Goal: Navigation & Orientation: Find specific page/section

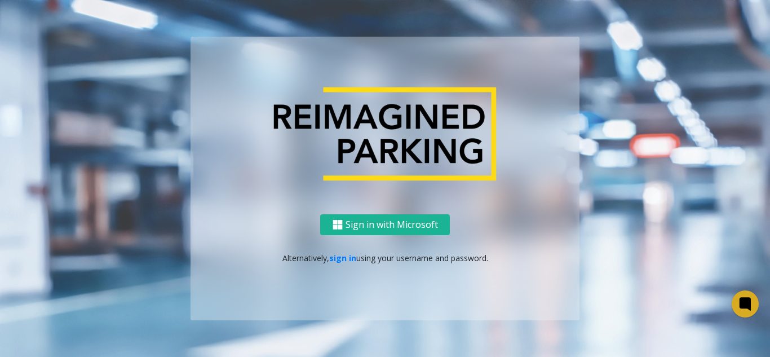
click at [344, 263] on p "Alternatively, sign in using your username and password." at bounding box center [385, 258] width 366 height 12
click at [343, 255] on link "sign in" at bounding box center [342, 257] width 27 height 11
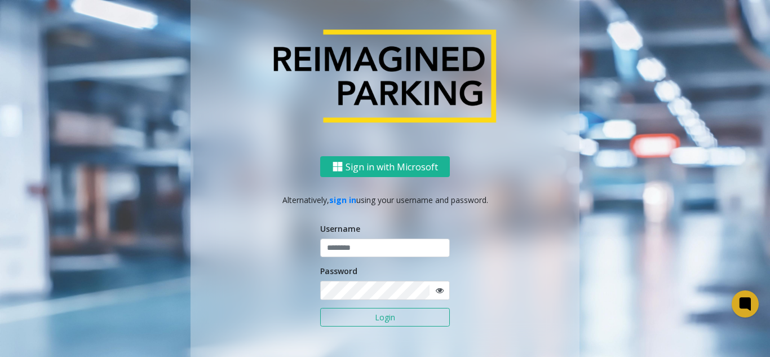
click at [357, 260] on form "Username Password Login" at bounding box center [385, 281] width 130 height 116
click at [360, 247] on input "text" at bounding box center [385, 247] width 130 height 19
paste input "*******"
type input "*******"
click at [353, 316] on button "Login" at bounding box center [385, 317] width 130 height 19
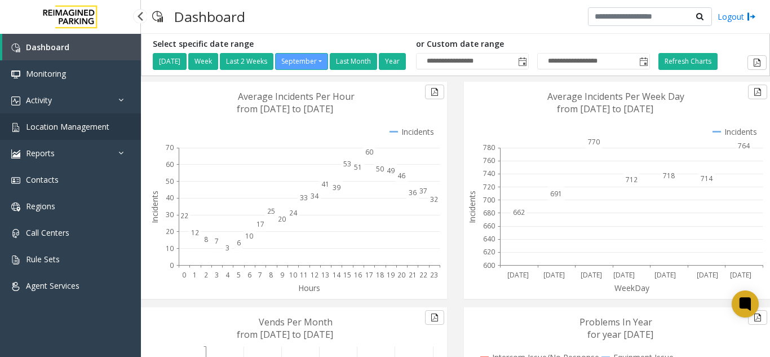
click at [74, 120] on link "Location Management" at bounding box center [70, 126] width 141 height 26
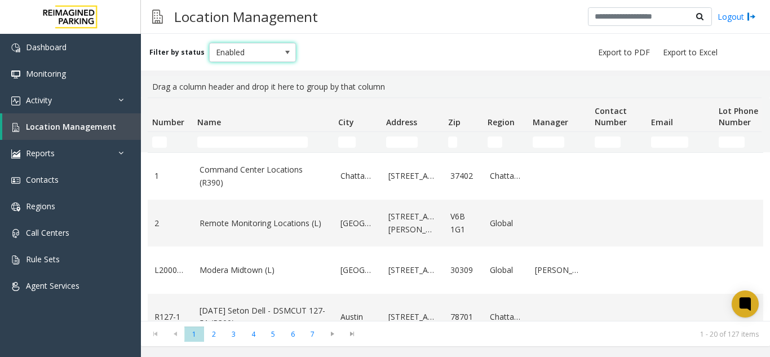
click at [258, 54] on span "Enabled" at bounding box center [244, 52] width 69 height 18
click at [81, 109] on link "Activity" at bounding box center [70, 100] width 141 height 26
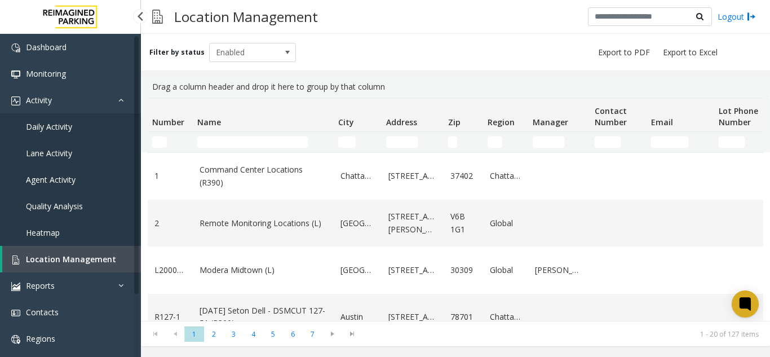
click at [78, 126] on link "Daily Activity" at bounding box center [70, 126] width 141 height 26
click at [42, 130] on span "Daily Activity" at bounding box center [49, 126] width 46 height 11
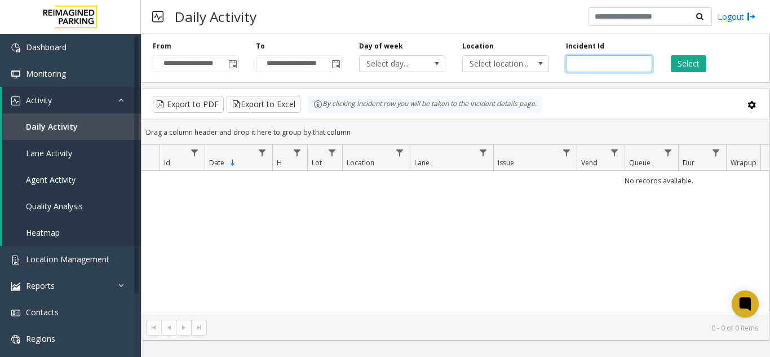
click at [586, 66] on input "number" at bounding box center [609, 63] width 86 height 17
paste input "*******"
click at [689, 61] on button "Select" at bounding box center [688, 63] width 35 height 17
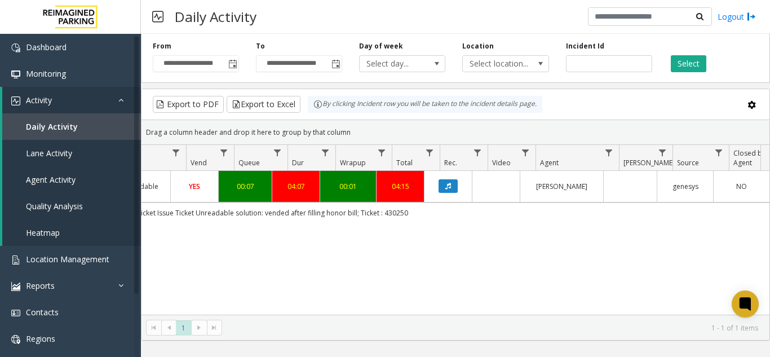
scroll to position [0, 415]
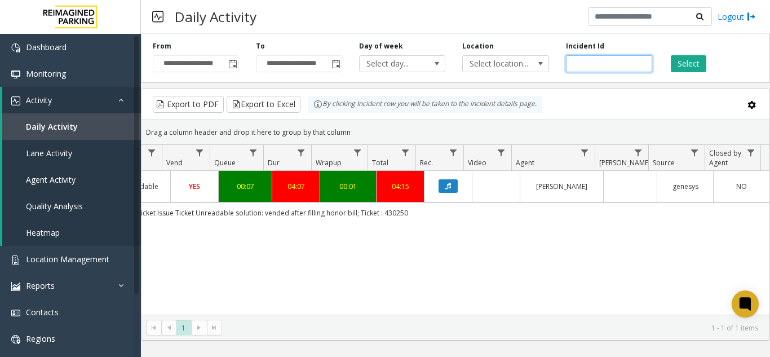
click at [632, 65] on input "*******" at bounding box center [609, 63] width 86 height 17
paste input "number"
type input "*******"
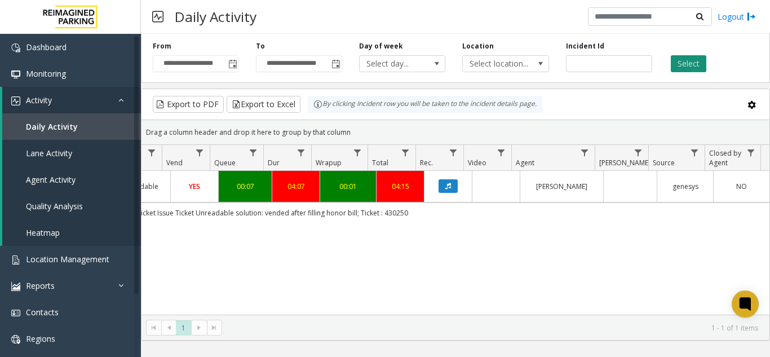
click at [687, 63] on button "Select" at bounding box center [688, 63] width 35 height 17
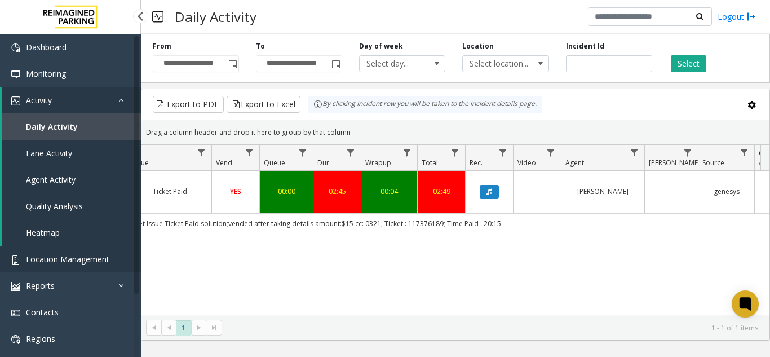
click at [104, 255] on span "Location Management" at bounding box center [67, 259] width 83 height 11
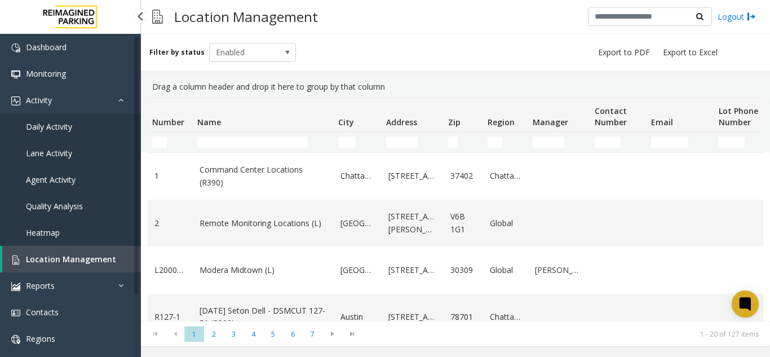
click at [116, 127] on link "Daily Activity" at bounding box center [70, 126] width 141 height 26
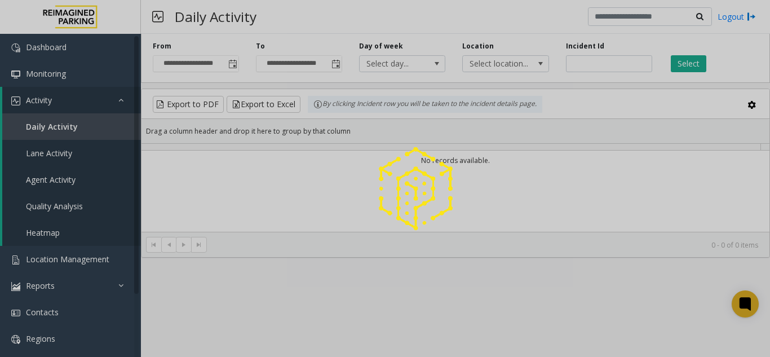
click at [574, 69] on div at bounding box center [385, 178] width 770 height 357
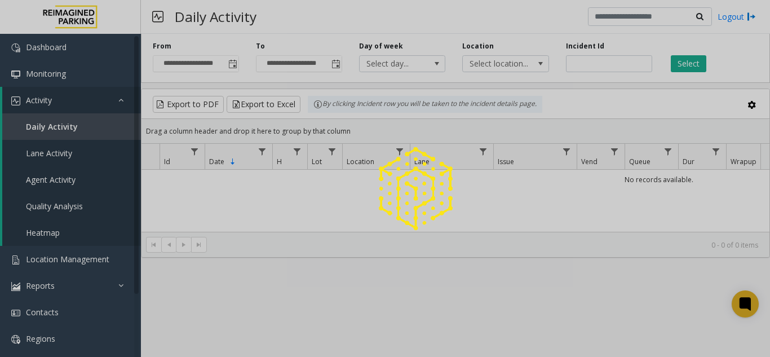
click at [574, 69] on div at bounding box center [385, 178] width 770 height 357
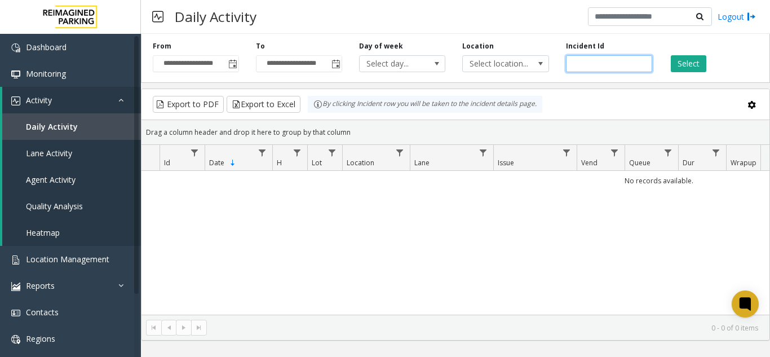
click at [591, 57] on input "number" at bounding box center [609, 63] width 86 height 17
paste input "*******"
type input "*******"
click at [672, 67] on button "Select" at bounding box center [688, 63] width 35 height 17
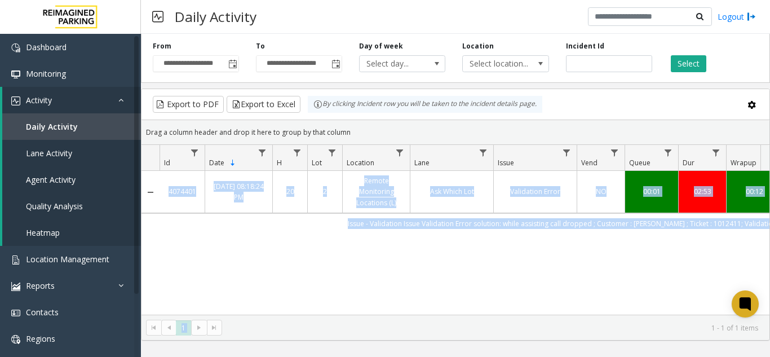
drag, startPoint x: 478, startPoint y: 317, endPoint x: 516, endPoint y: 307, distance: 38.4
click at [516, 307] on kendo-grid "Export to PDF Export to Excel By clicking Incident row you will be taken to the…" at bounding box center [455, 214] width 629 height 252
click at [495, 289] on div "4074401 [DATE] 08:18:24 PM 20 2 Remote Monitoring Locations (L) Ask Which Lot V…" at bounding box center [455, 243] width 628 height 144
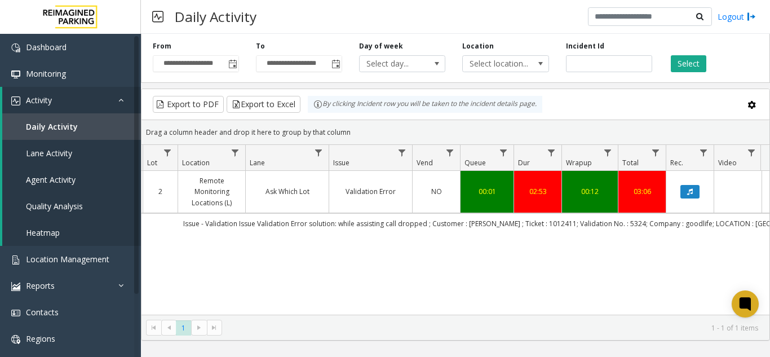
scroll to position [0, 183]
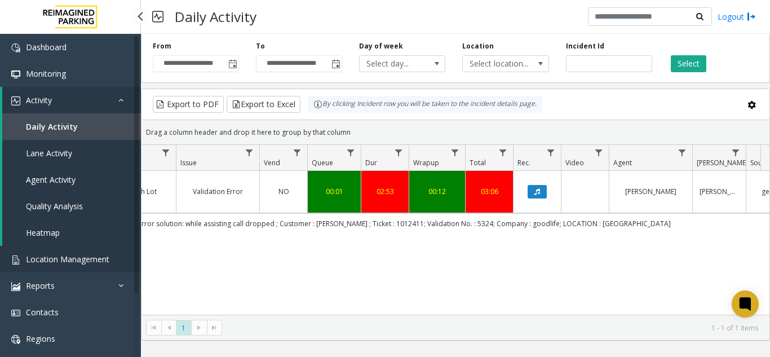
click at [104, 256] on span "Location Management" at bounding box center [67, 259] width 83 height 11
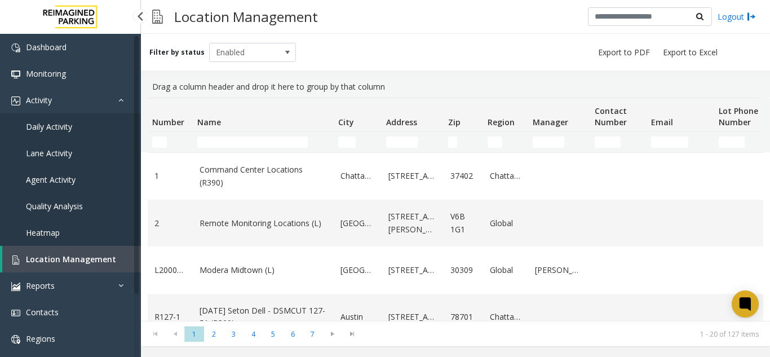
click at [60, 125] on span "Daily Activity" at bounding box center [49, 126] width 46 height 11
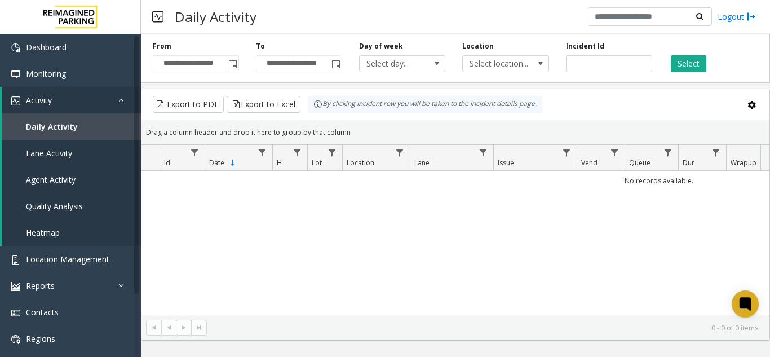
click at [598, 77] on div "**********" at bounding box center [455, 56] width 629 height 54
click at [594, 70] on input "number" at bounding box center [609, 63] width 86 height 17
paste input "*******"
click at [681, 65] on button "Select" at bounding box center [688, 63] width 35 height 17
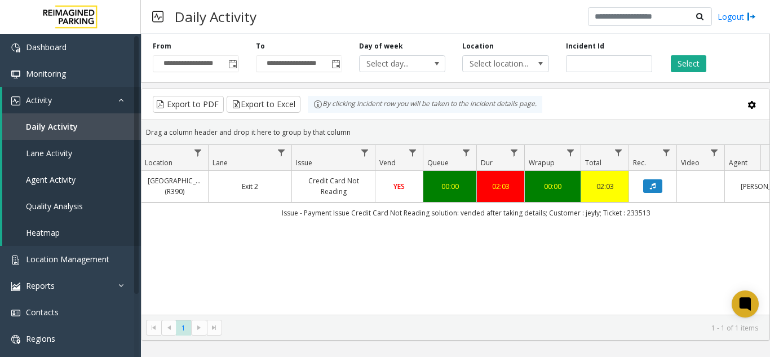
scroll to position [0, 273]
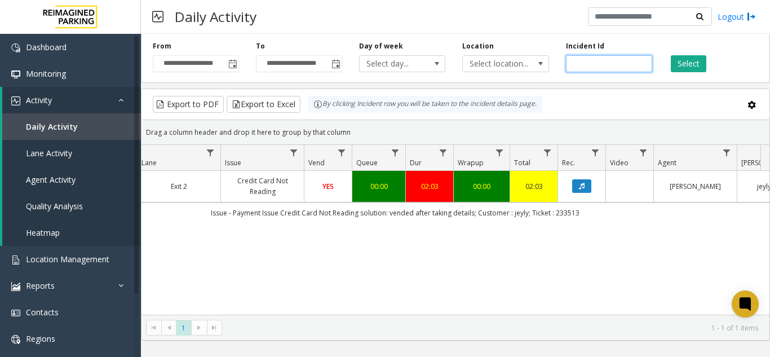
click at [609, 68] on input "*******" at bounding box center [609, 63] width 86 height 17
paste input "number"
click at [694, 66] on button "Select" at bounding box center [688, 63] width 35 height 17
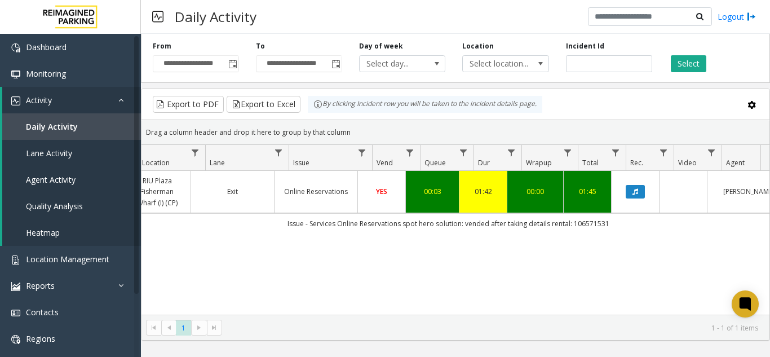
scroll to position [0, 241]
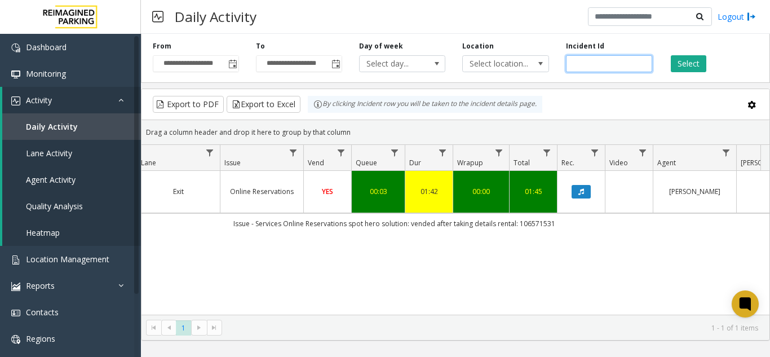
click at [610, 71] on input "*******" at bounding box center [609, 63] width 86 height 17
paste input "number"
click at [691, 61] on button "Select" at bounding box center [688, 63] width 35 height 17
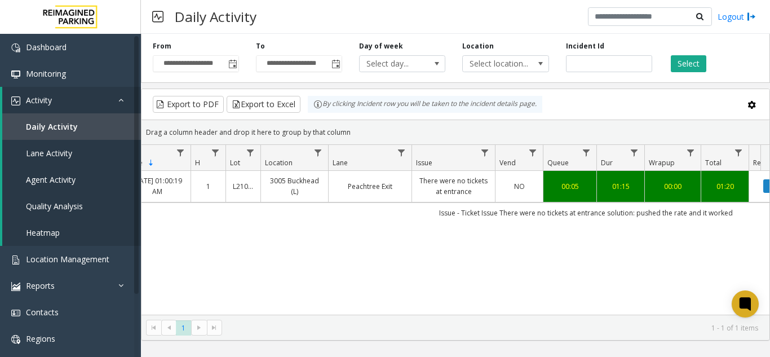
scroll to position [0, 71]
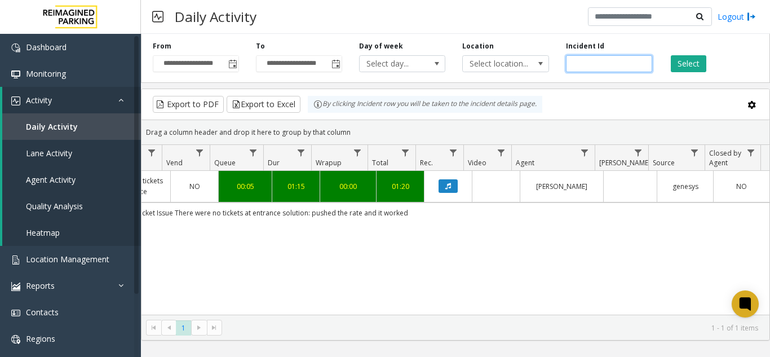
click at [611, 66] on input "*******" at bounding box center [609, 63] width 86 height 17
paste input "number"
type input "*******"
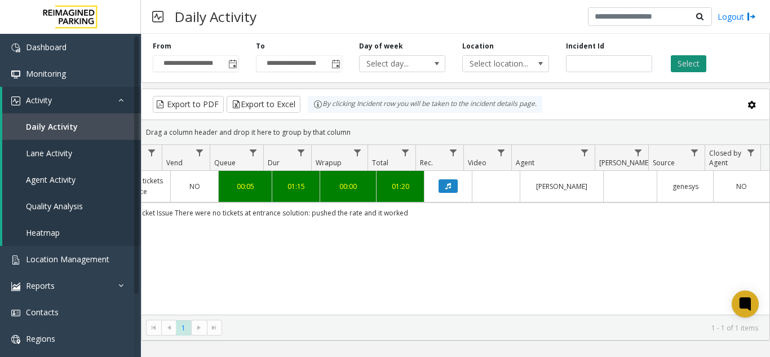
click at [687, 64] on button "Select" at bounding box center [688, 63] width 35 height 17
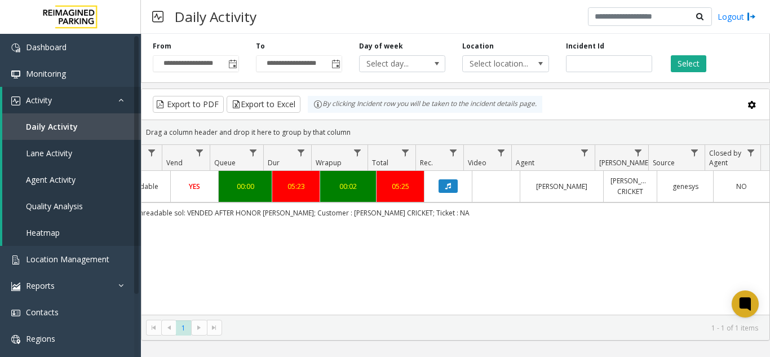
drag, startPoint x: 535, startPoint y: 305, endPoint x: 499, endPoint y: 304, distance: 36.1
click at [499, 304] on div "4064629 [DATE] 09:05:14 PM 21 R30-[GEOGRAPHIC_DATA] (R390) Upper S Exit Ticket …" at bounding box center [455, 243] width 628 height 144
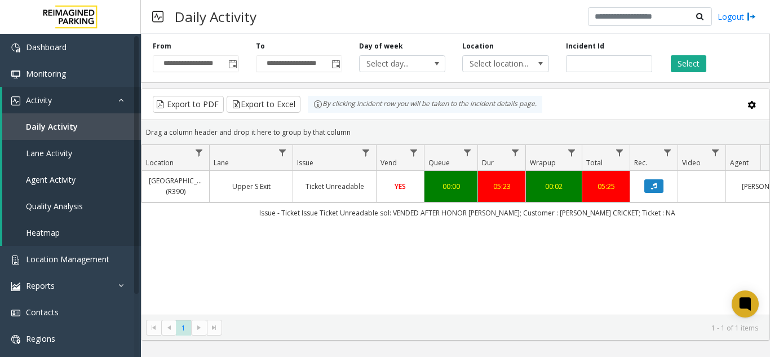
scroll to position [0, 415]
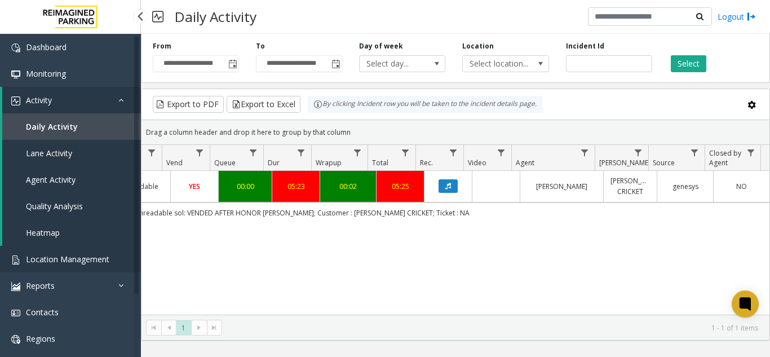
click at [52, 258] on span "Location Management" at bounding box center [67, 259] width 83 height 11
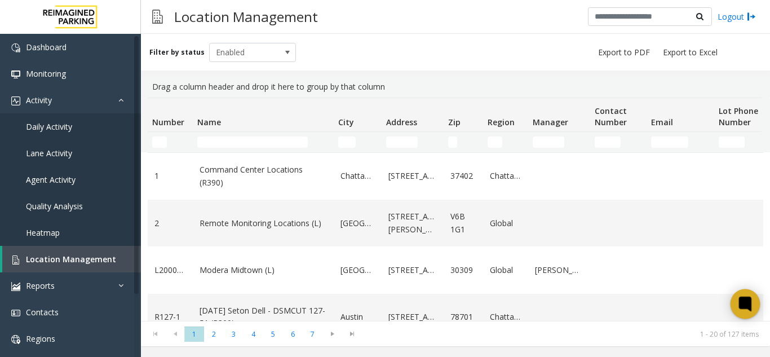
click at [748, 299] on icon at bounding box center [744, 303] width 8 height 8
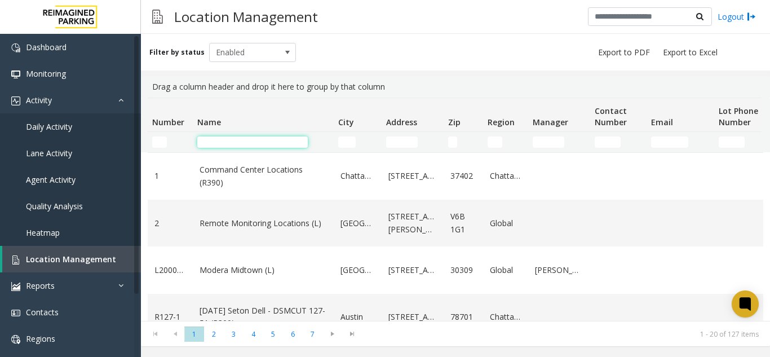
click at [225, 144] on input "Name Filter" at bounding box center [252, 141] width 110 height 11
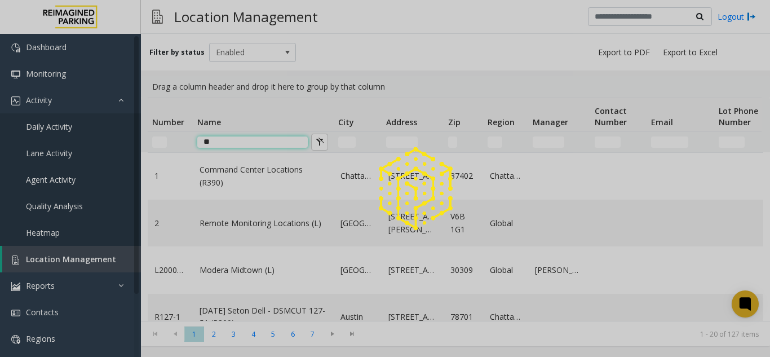
type input "*"
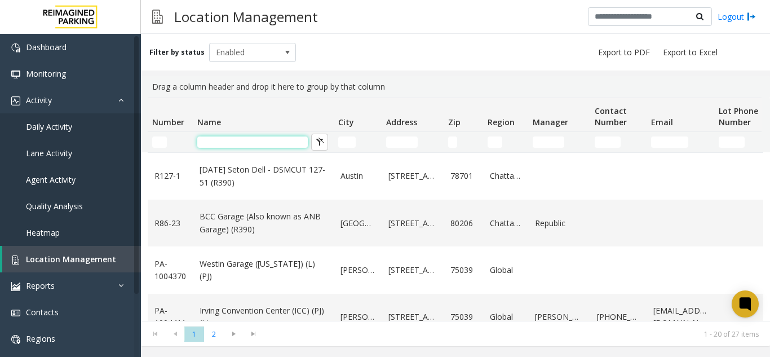
type input "*"
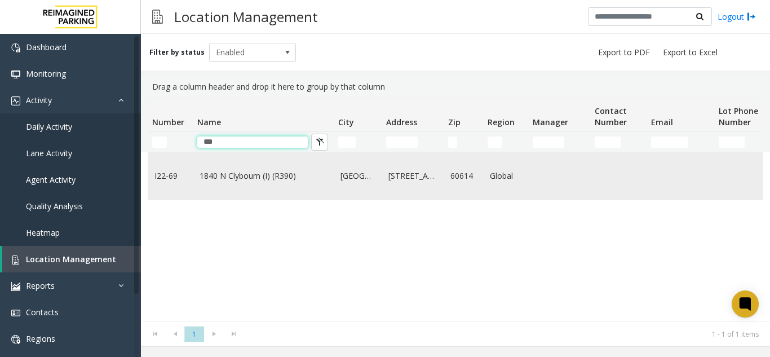
type input "***"
click at [224, 171] on link "1840 N Clybourn (I) (R390)" at bounding box center [262, 176] width 127 height 12
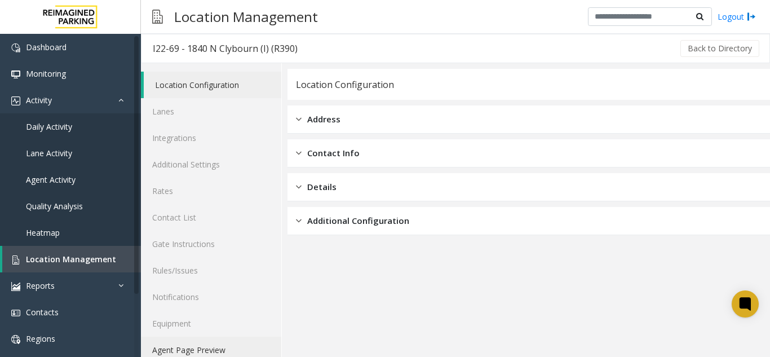
click at [217, 343] on link "Agent Page Preview" at bounding box center [211, 349] width 140 height 26
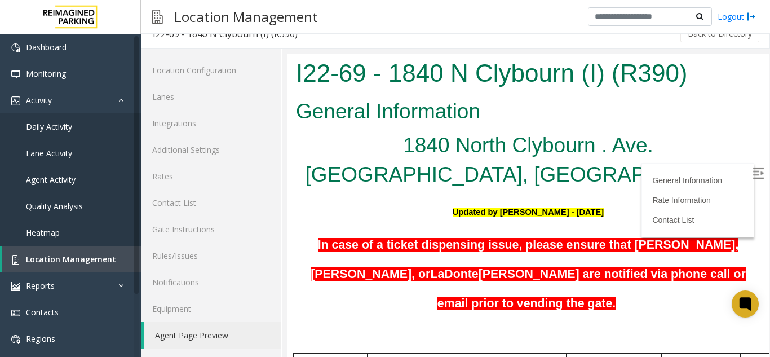
scroll to position [225, 0]
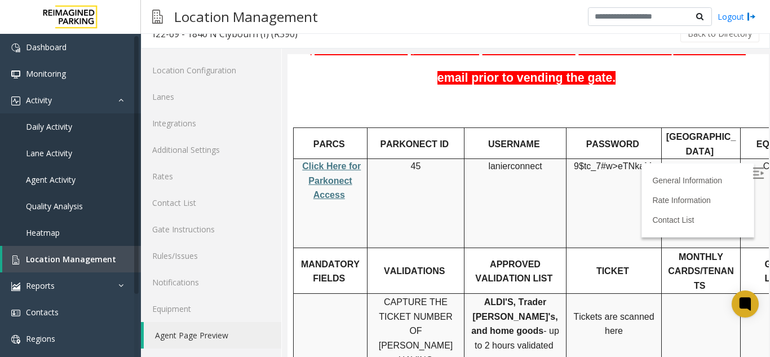
click at [331, 161] on span "Click Here for Parkonect Access" at bounding box center [331, 180] width 59 height 38
click at [542, 161] on span at bounding box center [543, 166] width 2 height 10
copy p "lanierconnect"
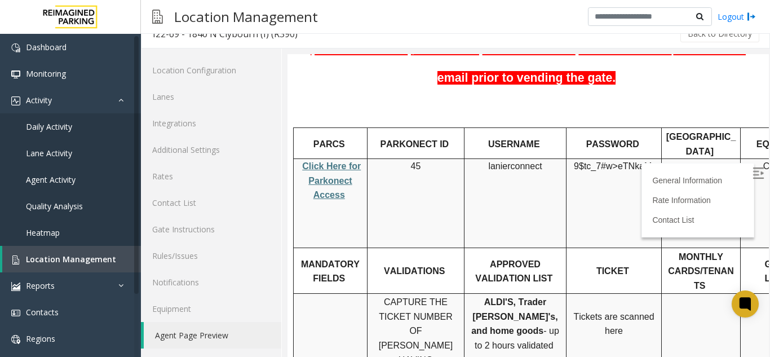
click at [579, 159] on p "9$tc_7#w> eTNkaMy" at bounding box center [613, 173] width 87 height 29
copy p "9$tc_7#w> eTNkaMy"
click at [86, 263] on span "Location Management" at bounding box center [71, 259] width 90 height 11
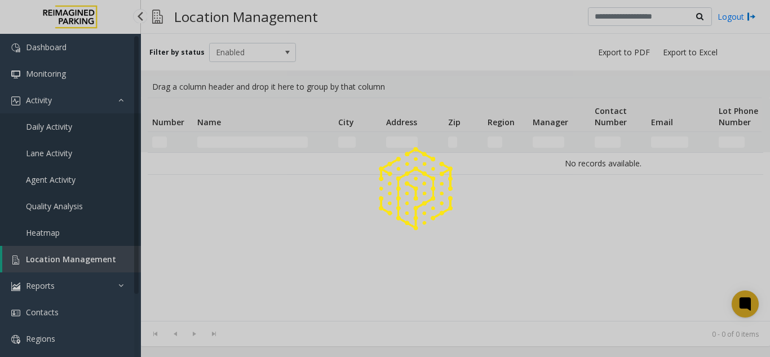
drag, startPoint x: 86, startPoint y: 263, endPoint x: 86, endPoint y: 255, distance: 7.9
click at [86, 255] on div at bounding box center [385, 178] width 770 height 357
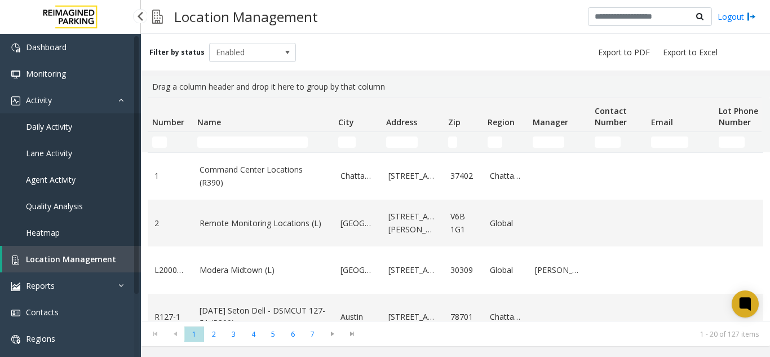
click at [78, 128] on link "Daily Activity" at bounding box center [70, 126] width 141 height 26
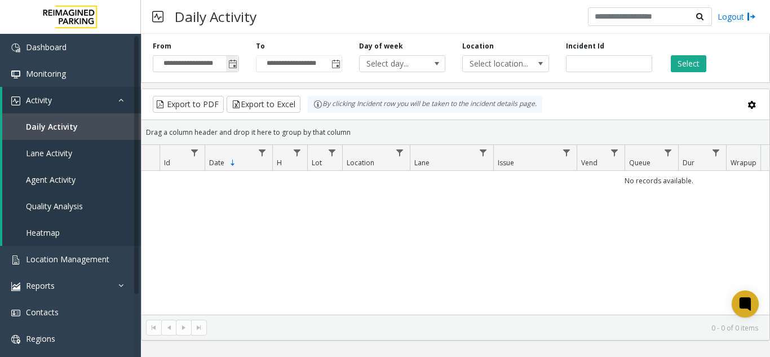
click at [227, 66] on span "Toggle popup" at bounding box center [232, 64] width 12 height 18
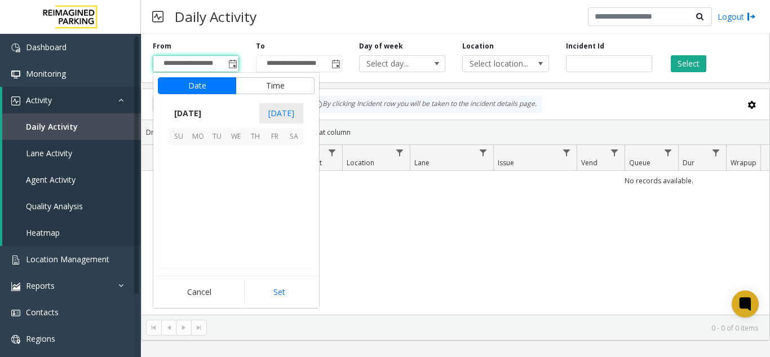
scroll to position [202230, 0]
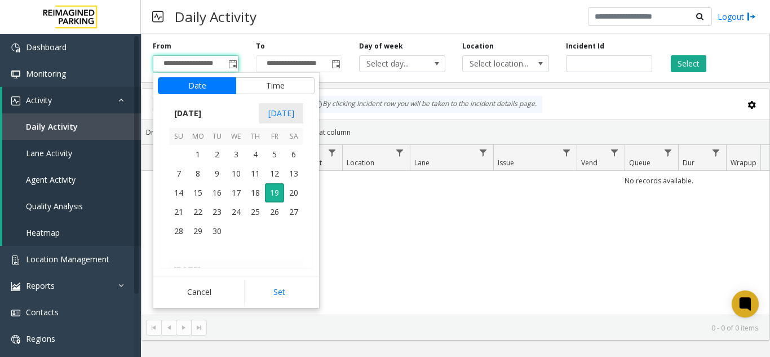
drag, startPoint x: 258, startPoint y: 193, endPoint x: 345, endPoint y: 353, distance: 182.6
click at [256, 194] on span "18" at bounding box center [255, 192] width 19 height 19
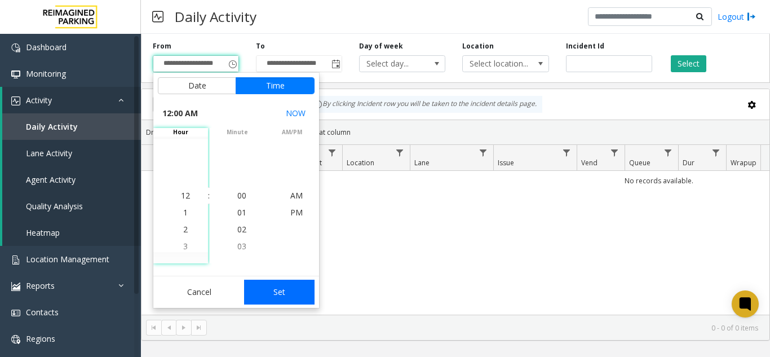
click at [287, 294] on button "Set" at bounding box center [279, 291] width 71 height 25
type input "**********"
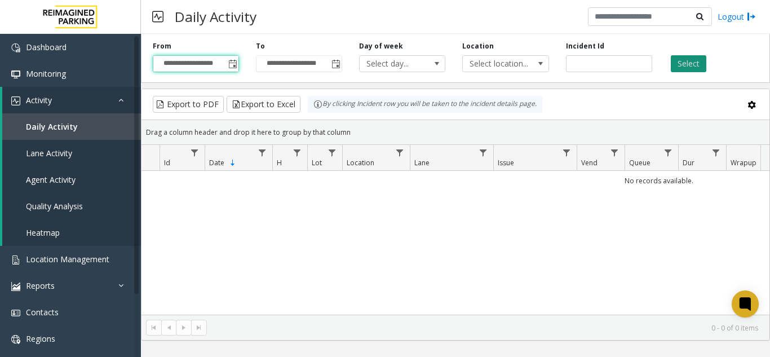
click at [693, 60] on button "Select" at bounding box center [688, 63] width 35 height 17
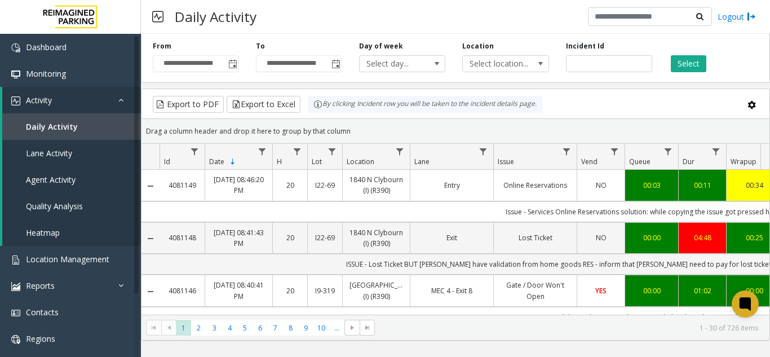
click at [185, 192] on td "4081149" at bounding box center [181, 185] width 45 height 31
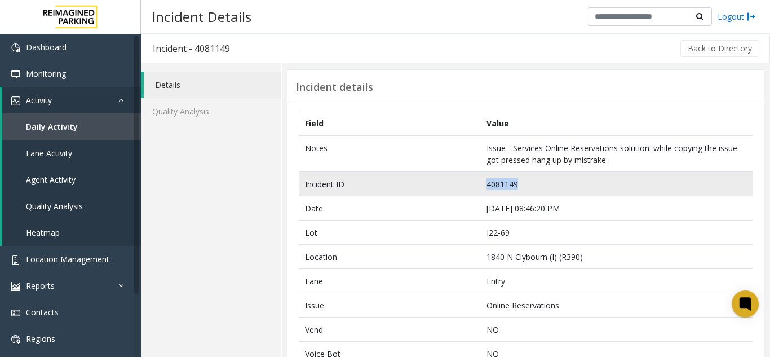
drag, startPoint x: 525, startPoint y: 184, endPoint x: 477, endPoint y: 184, distance: 48.5
click at [480, 184] on td "4081149" at bounding box center [616, 184] width 273 height 24
copy td "4081149"
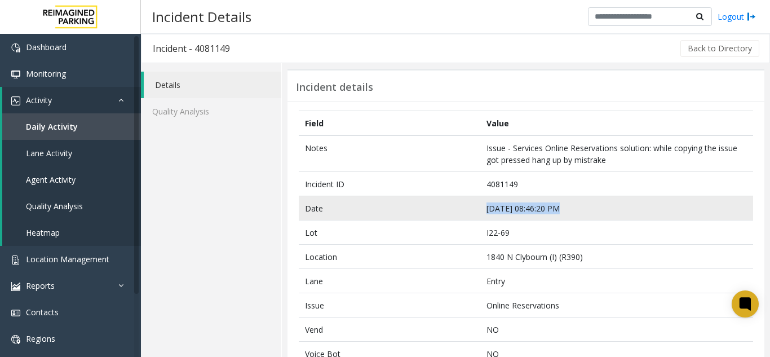
drag, startPoint x: 476, startPoint y: 209, endPoint x: 573, endPoint y: 217, distance: 97.8
click at [573, 217] on tr "Date [DATE] 08:46:20 PM" at bounding box center [526, 208] width 454 height 24
copy tr "[DATE] 08:46:20 PM"
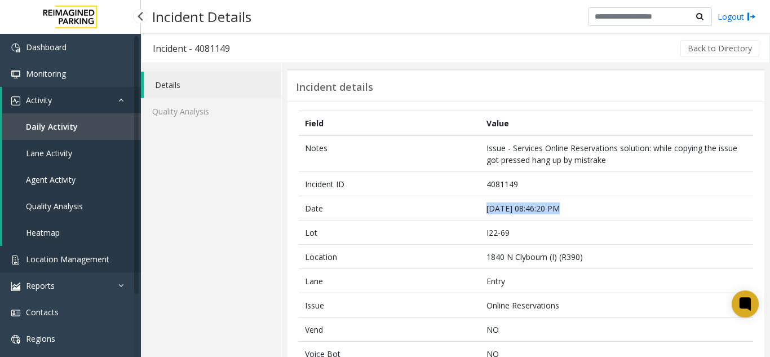
click at [73, 251] on link "Location Management" at bounding box center [70, 259] width 141 height 26
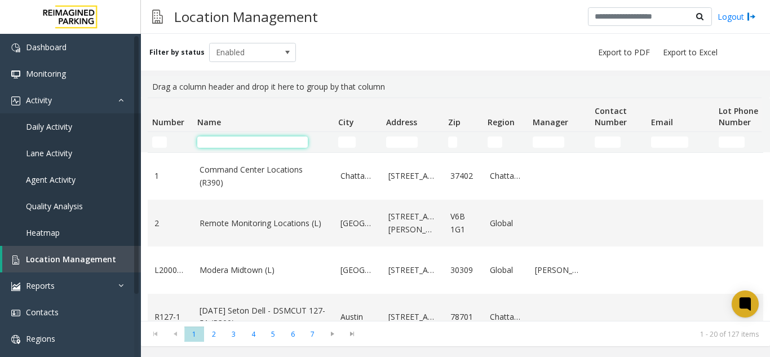
click at [230, 137] on input "Name Filter" at bounding box center [252, 141] width 110 height 11
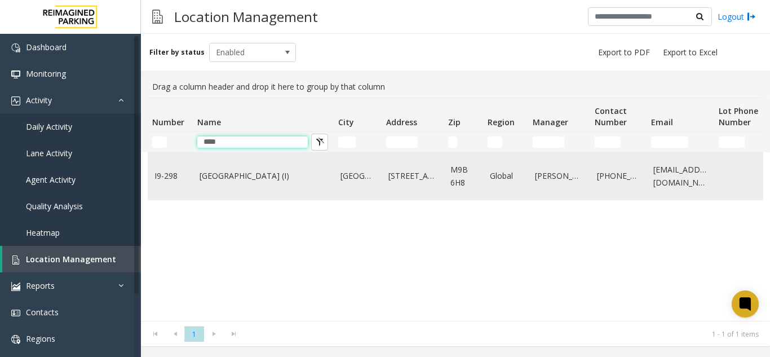
type input "****"
click at [234, 166] on td "[GEOGRAPHIC_DATA] (I)" at bounding box center [263, 176] width 141 height 47
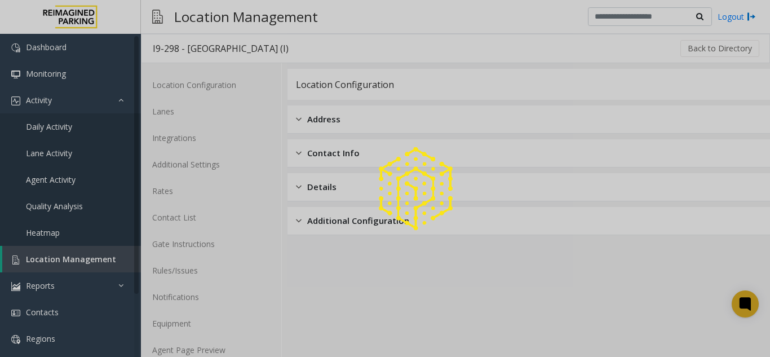
drag, startPoint x: 229, startPoint y: 258, endPoint x: 194, endPoint y: 356, distance: 103.7
click at [199, 335] on div at bounding box center [385, 178] width 770 height 357
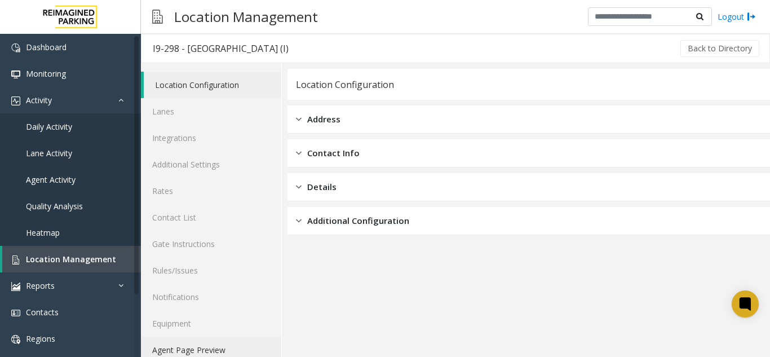
click at [196, 353] on link "Agent Page Preview" at bounding box center [211, 349] width 140 height 26
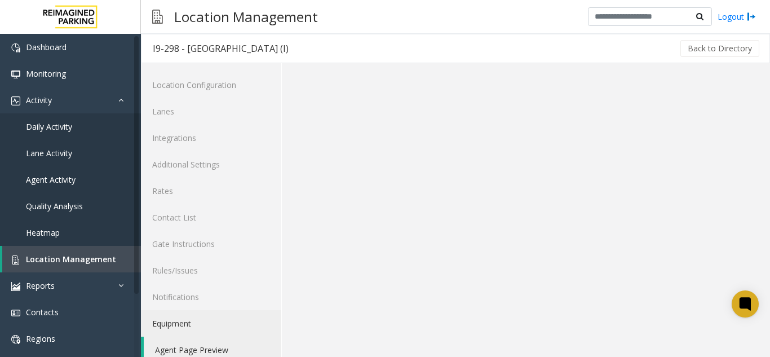
drag, startPoint x: 196, startPoint y: 353, endPoint x: 240, endPoint y: 332, distance: 48.6
click at [198, 352] on link "Agent Page Preview" at bounding box center [212, 349] width 137 height 26
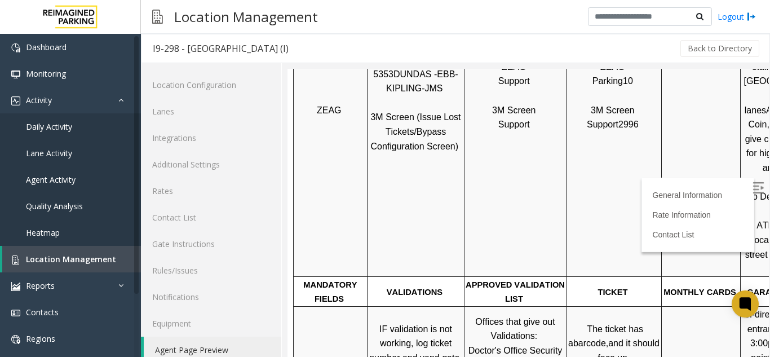
scroll to position [451, 0]
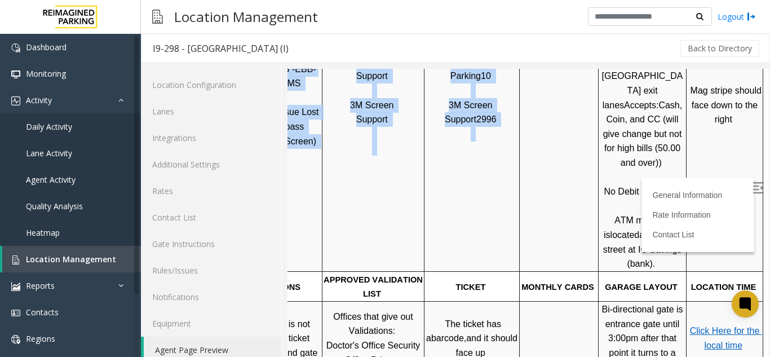
drag, startPoint x: 611, startPoint y: 174, endPoint x: 913, endPoint y: 185, distance: 302.8
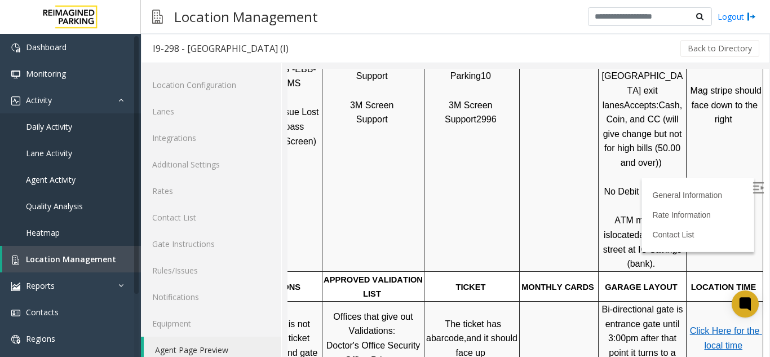
click at [686, 192] on td "Mag stripe should face down to the right" at bounding box center [724, 105] width 77 height 333
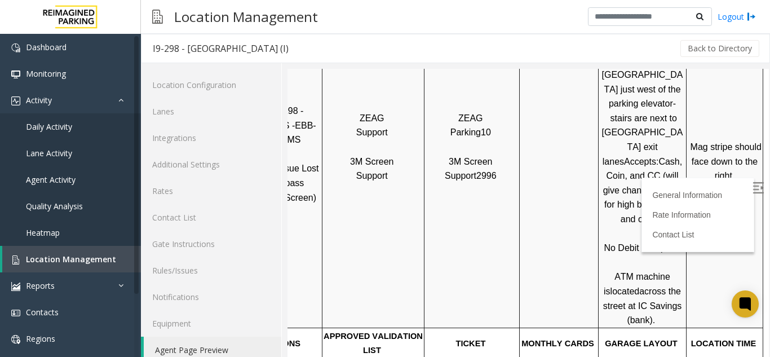
scroll to position [338, 159]
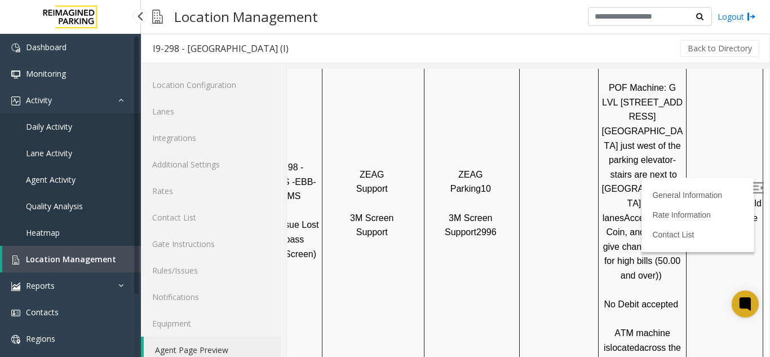
click at [73, 260] on span "Location Management" at bounding box center [71, 259] width 90 height 11
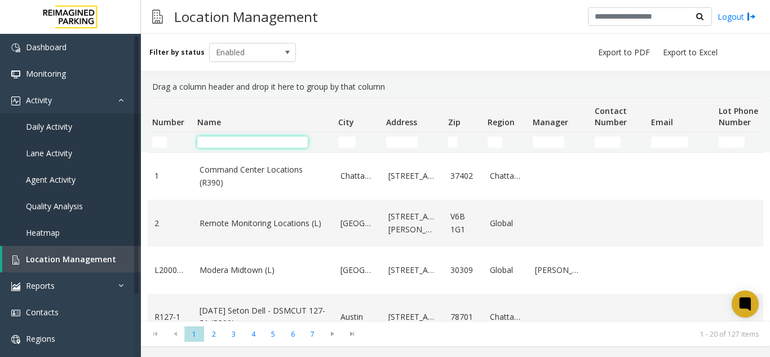
click at [214, 142] on input "Name Filter" at bounding box center [252, 141] width 110 height 11
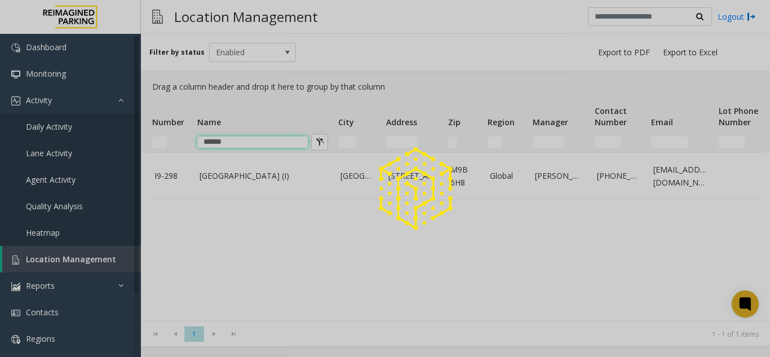
type input "******"
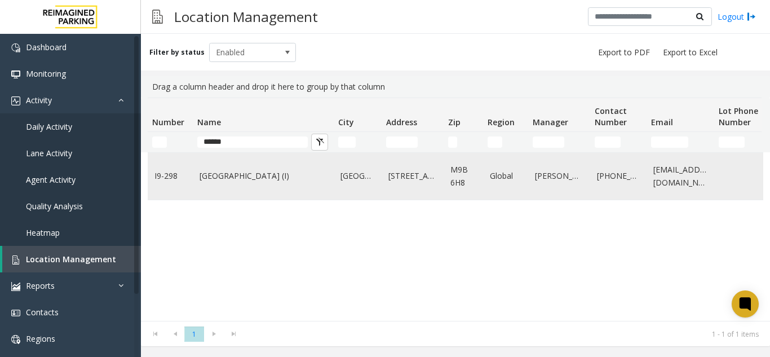
click at [228, 184] on td "[GEOGRAPHIC_DATA] (I)" at bounding box center [263, 176] width 141 height 47
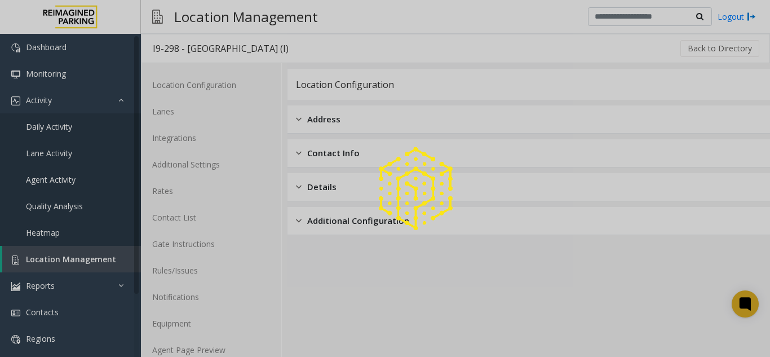
click at [208, 343] on div at bounding box center [385, 178] width 770 height 357
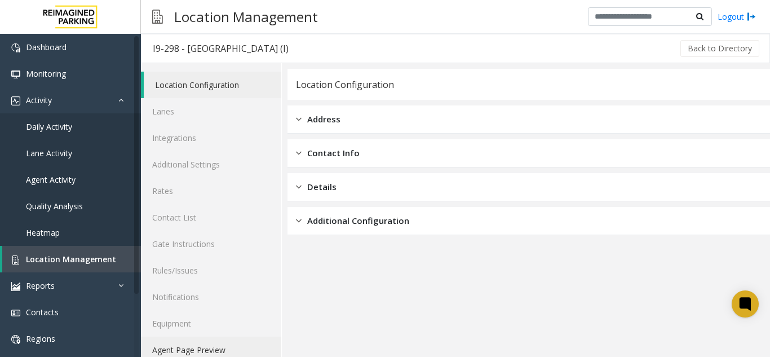
click at [208, 343] on link "Agent Page Preview" at bounding box center [211, 349] width 140 height 26
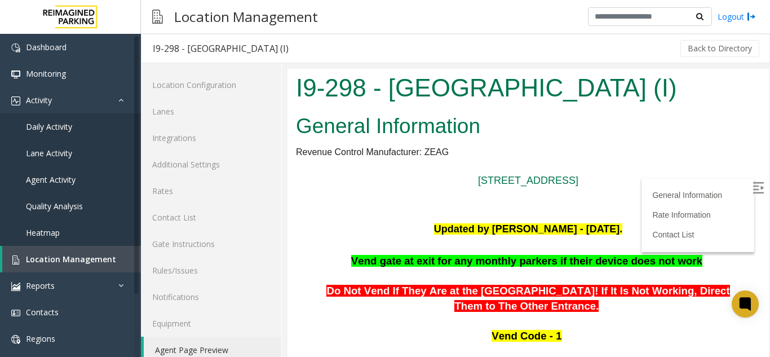
click at [751, 191] on label at bounding box center [759, 189] width 17 height 17
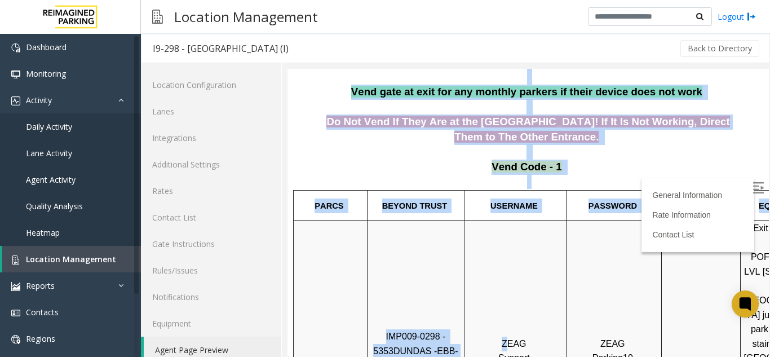
scroll to position [169, 159]
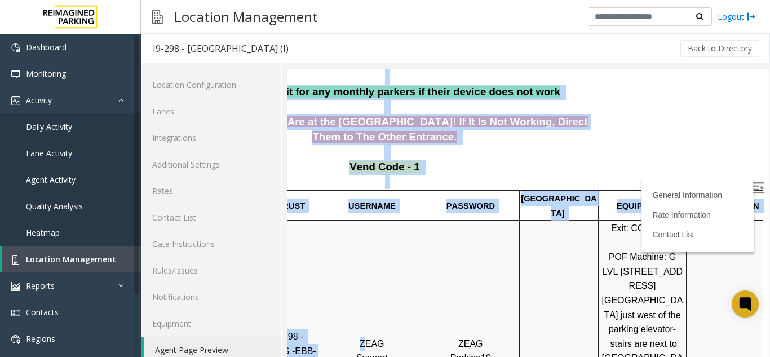
drag, startPoint x: 508, startPoint y: 251, endPoint x: 807, endPoint y: 274, distance: 299.5
click at [627, 202] on html "I9-298 - [GEOGRAPHIC_DATA] (I) General Information Revenue Control Manufacturer…" at bounding box center [385, 51] width 481 height 303
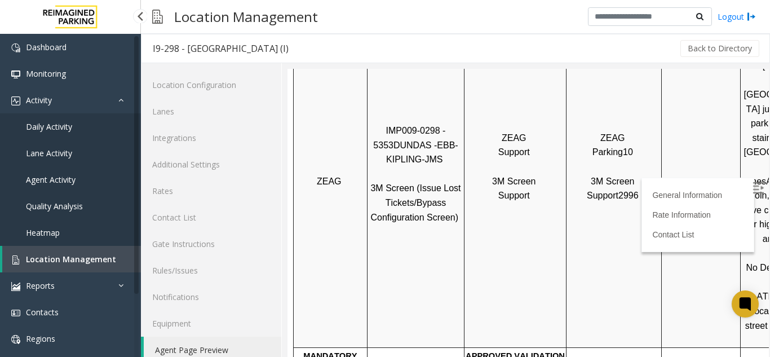
scroll to position [371, 0]
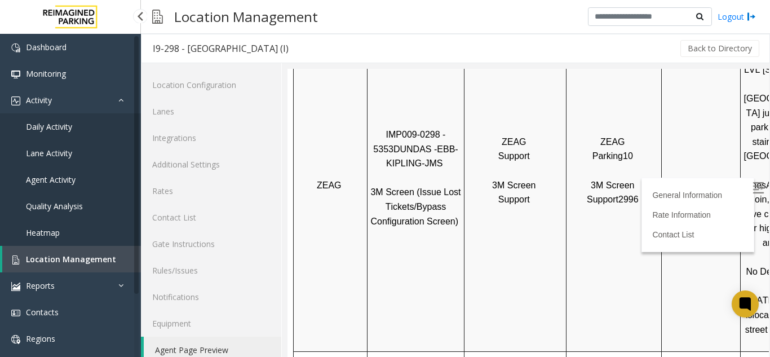
click at [101, 245] on link "Heatmap" at bounding box center [70, 232] width 141 height 26
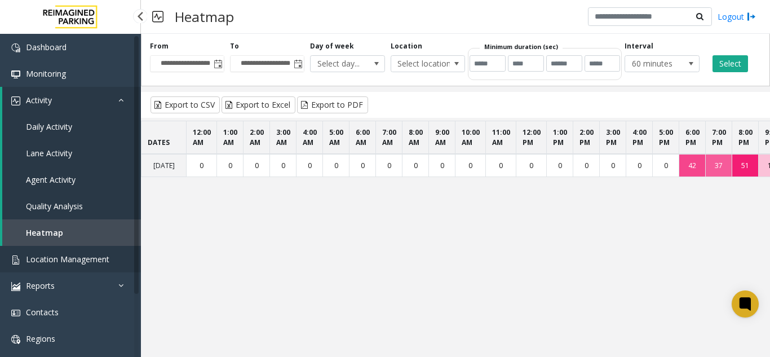
click at [104, 256] on span "Location Management" at bounding box center [67, 259] width 83 height 11
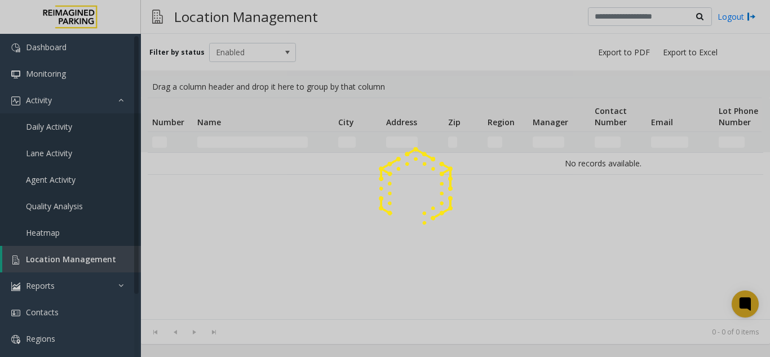
click at [104, 256] on div at bounding box center [385, 178] width 770 height 357
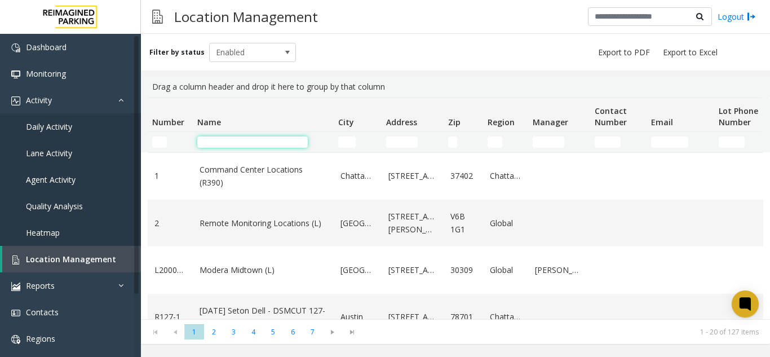
click at [212, 145] on input "Name Filter" at bounding box center [252, 141] width 110 height 11
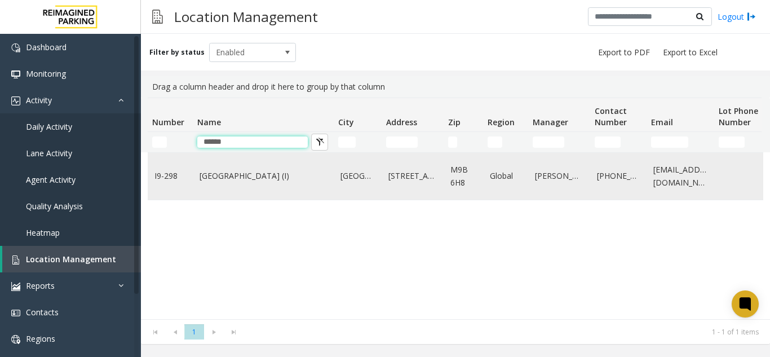
type input "******"
click at [216, 175] on link "[GEOGRAPHIC_DATA] (I)" at bounding box center [262, 176] width 127 height 12
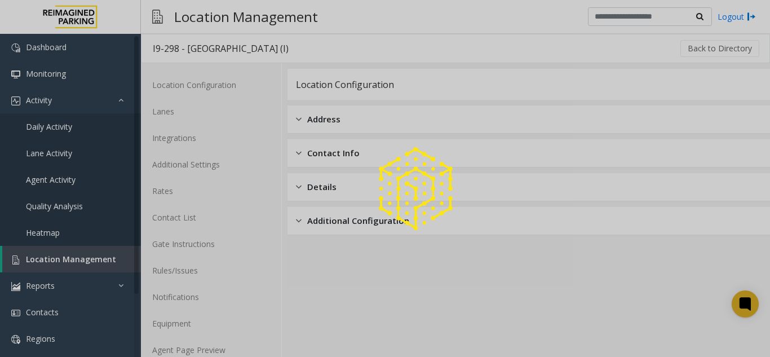
click at [227, 348] on div at bounding box center [385, 178] width 770 height 357
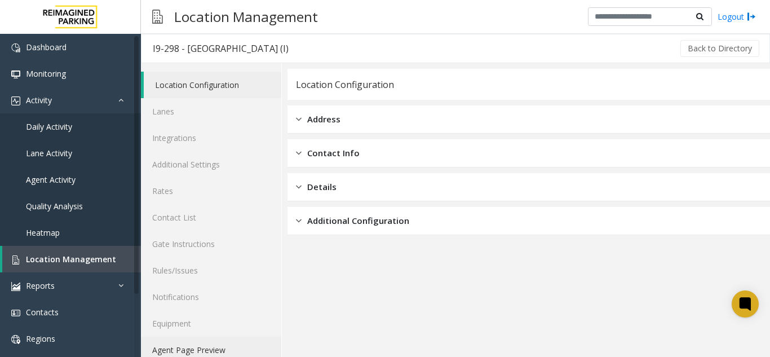
click at [227, 348] on link "Agent Page Preview" at bounding box center [211, 349] width 140 height 26
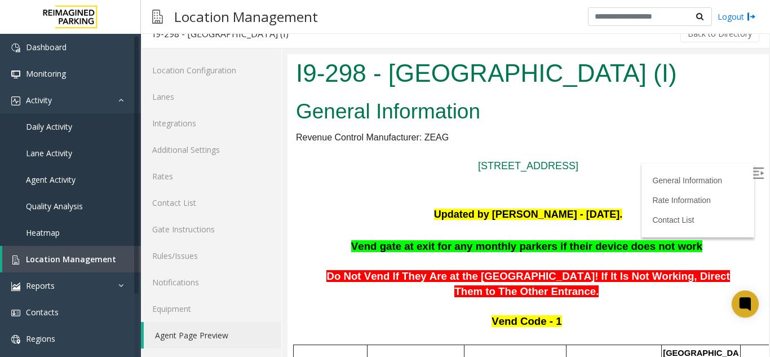
click at [751, 170] on label at bounding box center [759, 174] width 17 height 17
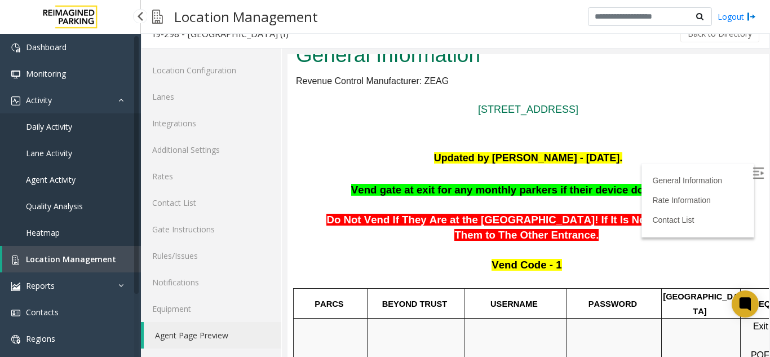
click at [90, 258] on span "Location Management" at bounding box center [71, 259] width 90 height 11
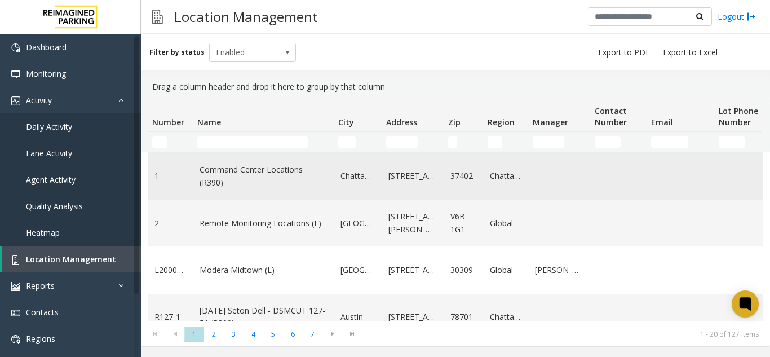
click at [218, 153] on td "Command Center Locations (R390)" at bounding box center [263, 176] width 141 height 47
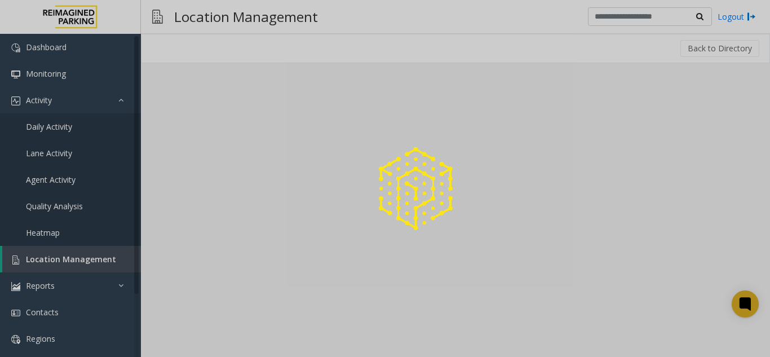
click at [221, 146] on div at bounding box center [385, 178] width 770 height 357
click at [93, 256] on div at bounding box center [385, 178] width 770 height 357
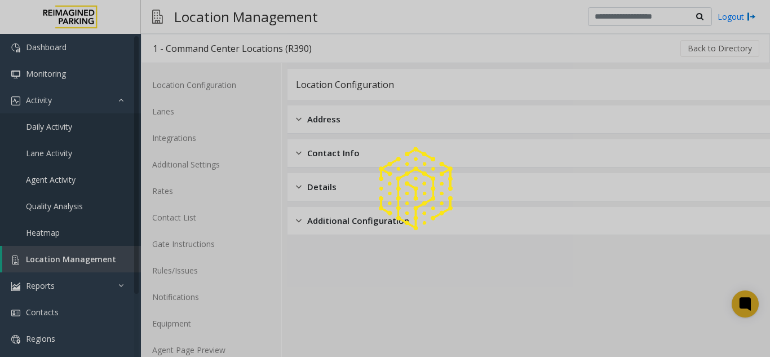
click at [93, 256] on div at bounding box center [385, 178] width 770 height 357
click at [92, 258] on div at bounding box center [385, 178] width 770 height 357
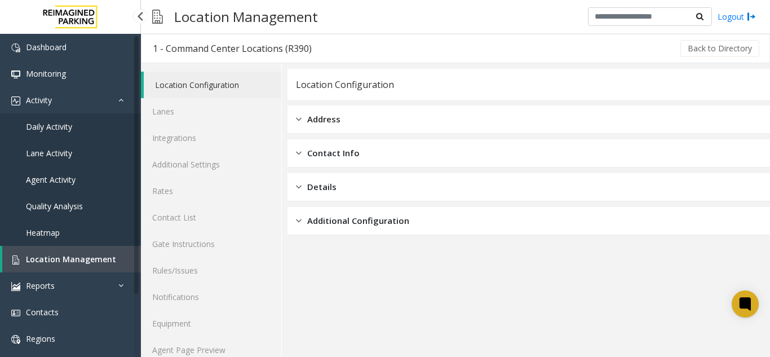
click at [92, 258] on span "Location Management" at bounding box center [71, 259] width 90 height 11
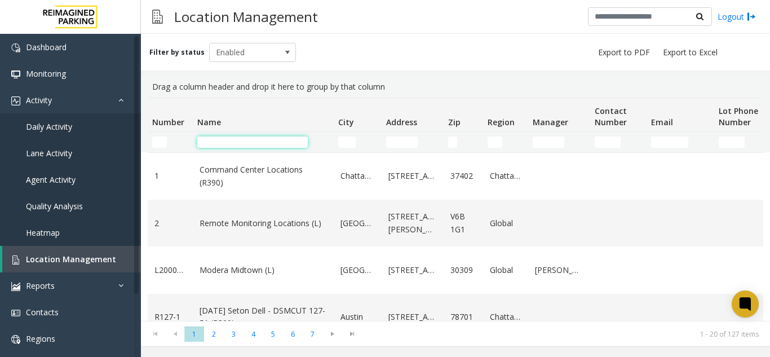
click at [228, 139] on input "Name Filter" at bounding box center [252, 141] width 110 height 11
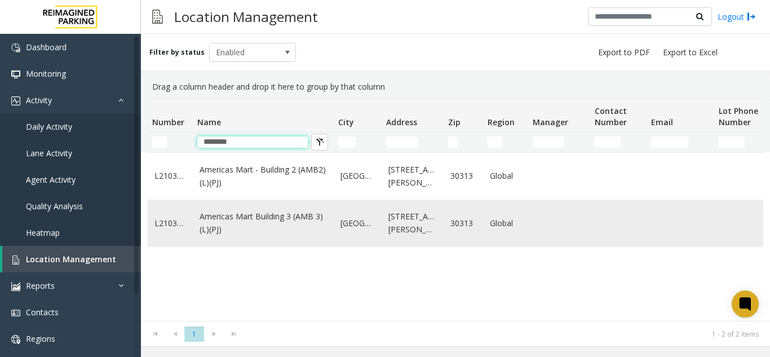
type input "********"
click at [275, 224] on link "Americas Mart Building 3 (AMB 3) (L)(PJ)" at bounding box center [262, 222] width 127 height 25
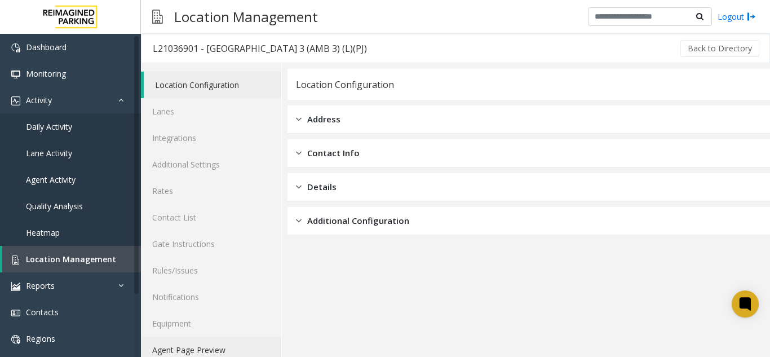
click at [237, 345] on link "Agent Page Preview" at bounding box center [211, 349] width 140 height 26
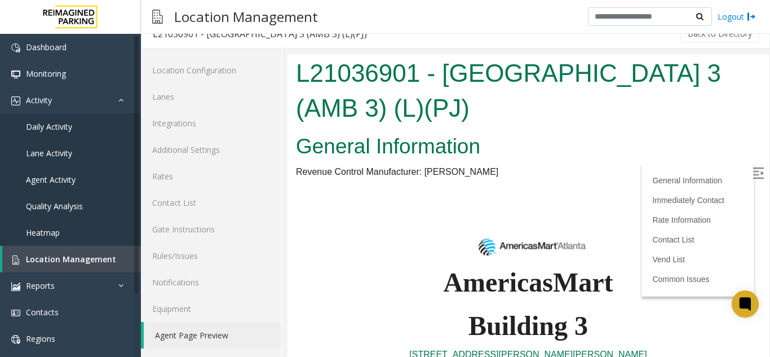
click at [729, 166] on div "General Information Immediately Contact Rate Information Contact List Vend List…" at bounding box center [697, 230] width 113 height 134
click at [751, 172] on label at bounding box center [759, 174] width 17 height 17
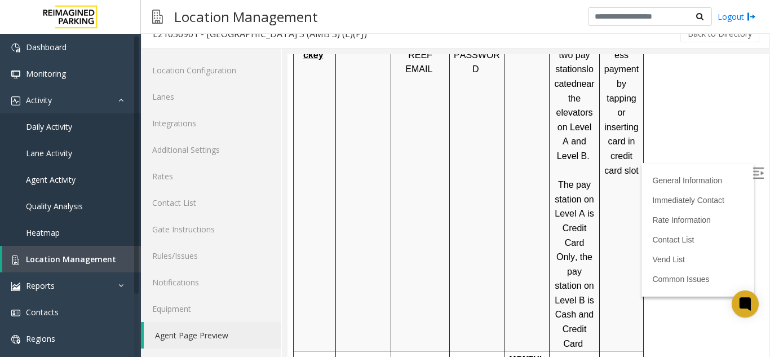
scroll to position [1127, 0]
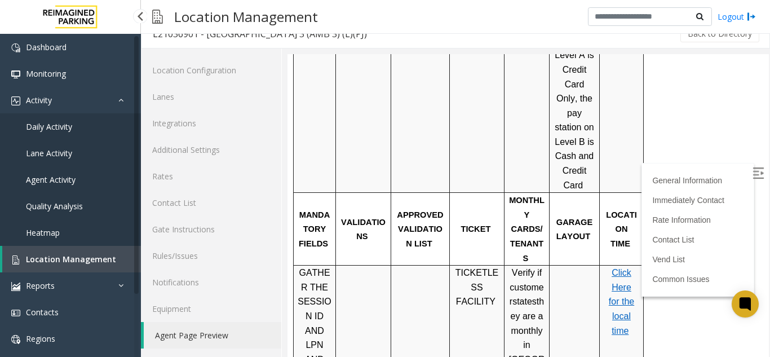
click at [90, 268] on link "Location Management" at bounding box center [71, 259] width 139 height 26
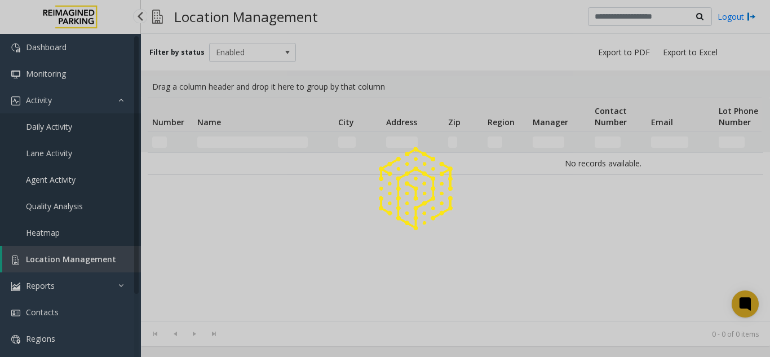
click at [90, 268] on div at bounding box center [385, 178] width 770 height 357
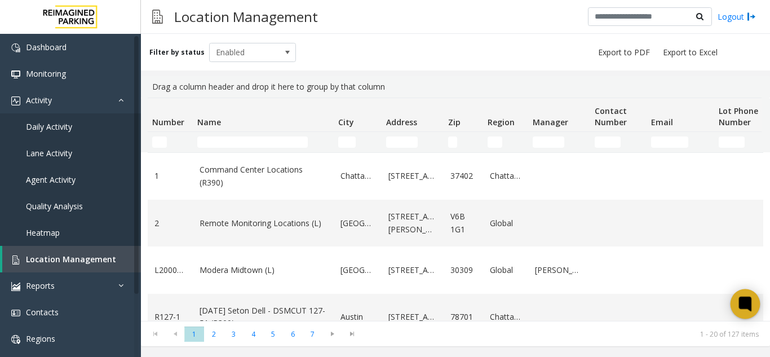
click at [738, 303] on icon at bounding box center [745, 304] width 19 height 19
click at [742, 308] on icon at bounding box center [744, 303] width 8 height 8
click at [735, 310] on div at bounding box center [745, 304] width 30 height 30
click at [747, 301] on icon at bounding box center [744, 303] width 8 height 8
click at [749, 300] on icon at bounding box center [745, 303] width 12 height 15
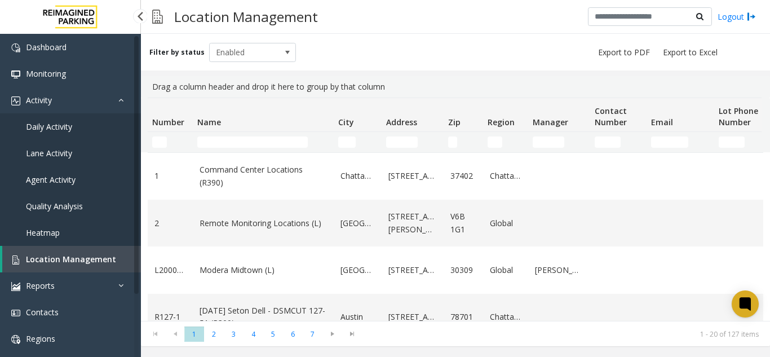
click at [100, 122] on link "Daily Activity" at bounding box center [70, 126] width 141 height 26
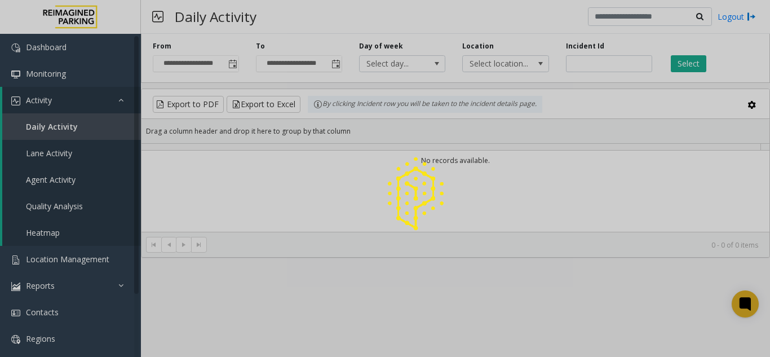
click at [225, 69] on div at bounding box center [385, 178] width 770 height 357
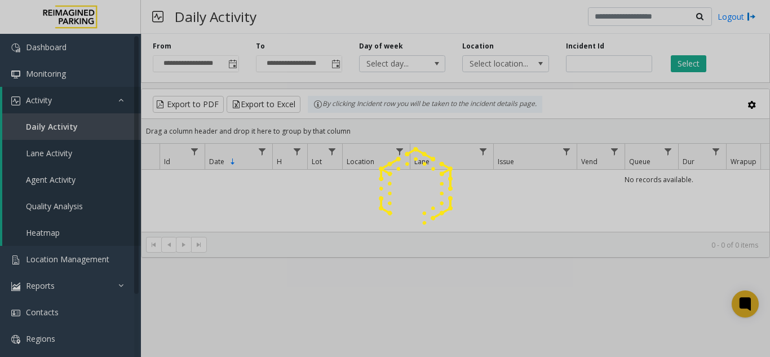
click at [224, 65] on div at bounding box center [385, 178] width 770 height 357
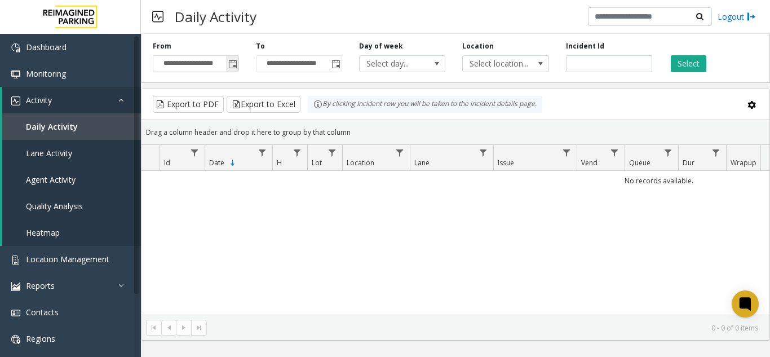
click at [227, 65] on span "Toggle popup" at bounding box center [232, 64] width 12 height 18
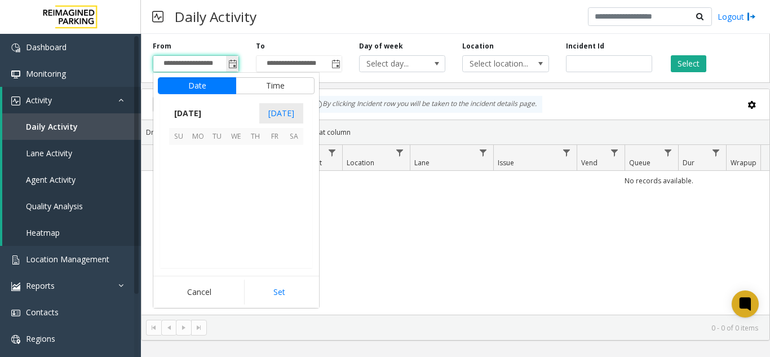
scroll to position [202230, 0]
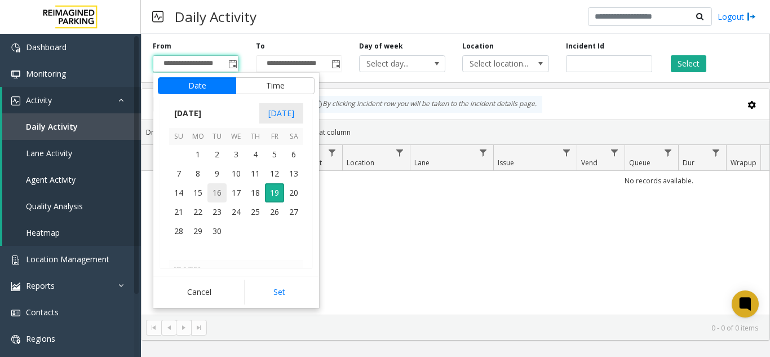
click at [216, 194] on span "16" at bounding box center [216, 192] width 19 height 19
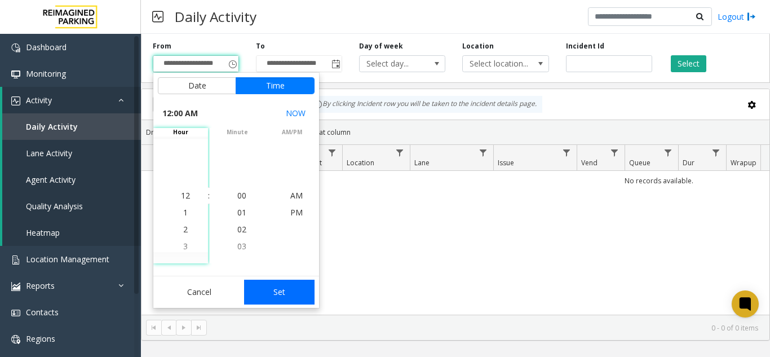
click at [290, 291] on button "Set" at bounding box center [279, 291] width 71 height 25
type input "**********"
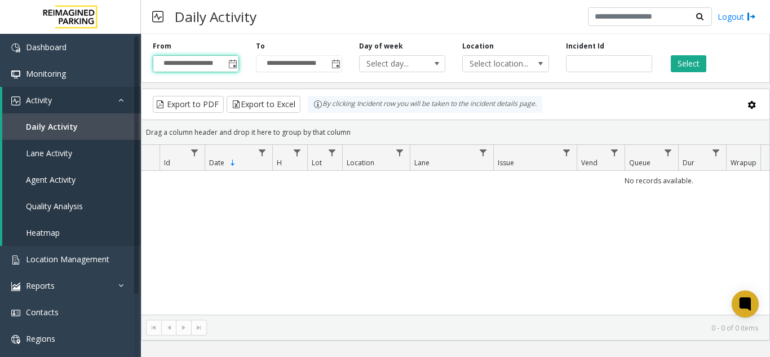
click at [678, 78] on div "**********" at bounding box center [455, 56] width 629 height 54
click at [685, 63] on button "Select" at bounding box center [688, 63] width 35 height 17
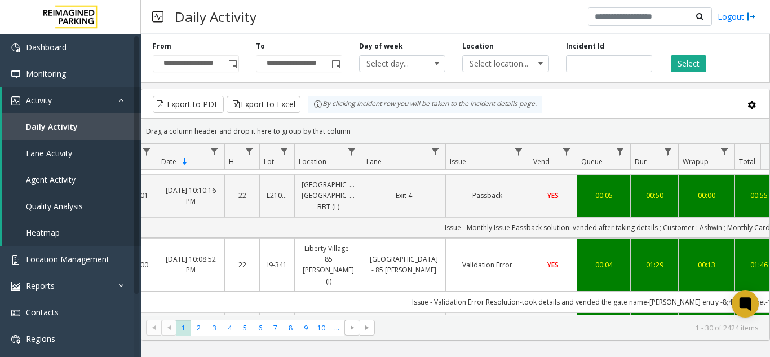
scroll to position [56, 48]
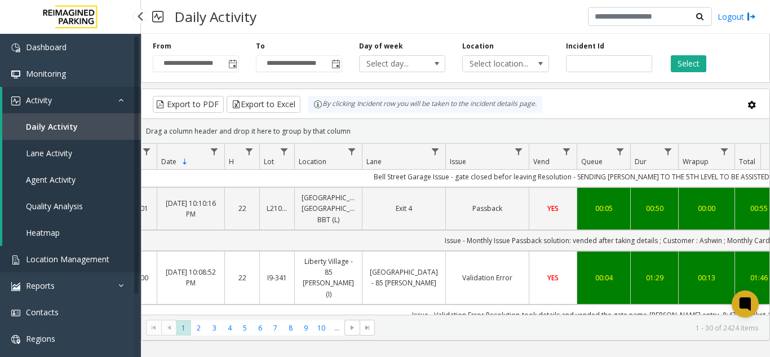
click at [76, 258] on span "Location Management" at bounding box center [67, 259] width 83 height 11
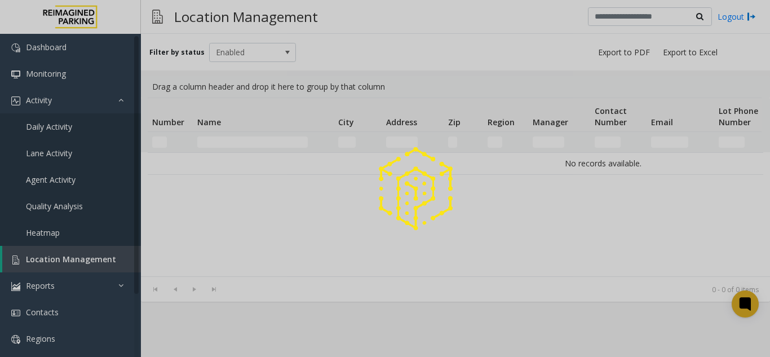
click at [78, 253] on div at bounding box center [385, 178] width 770 height 357
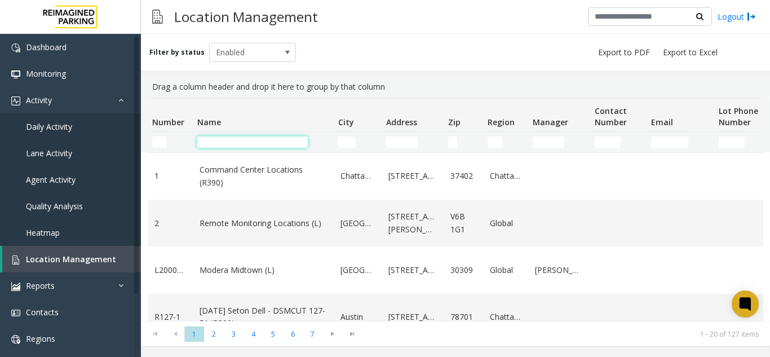
click at [225, 140] on input "Name Filter" at bounding box center [252, 141] width 110 height 11
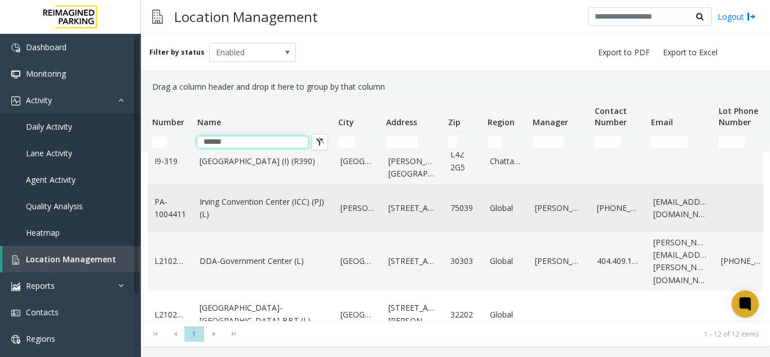
scroll to position [113, 0]
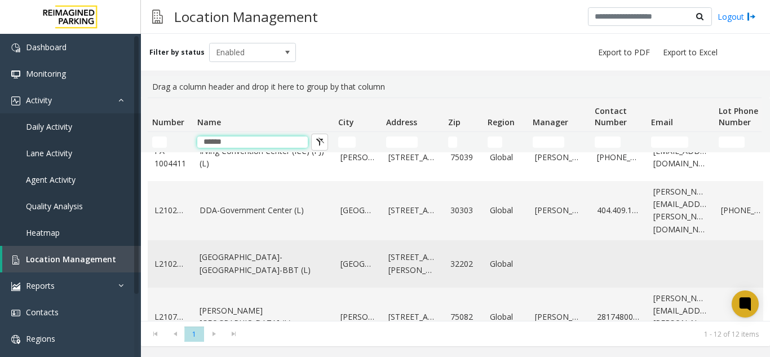
type input "******"
click at [246, 258] on td "[GEOGRAPHIC_DATA]-[GEOGRAPHIC_DATA]-BBT (L)" at bounding box center [263, 263] width 141 height 47
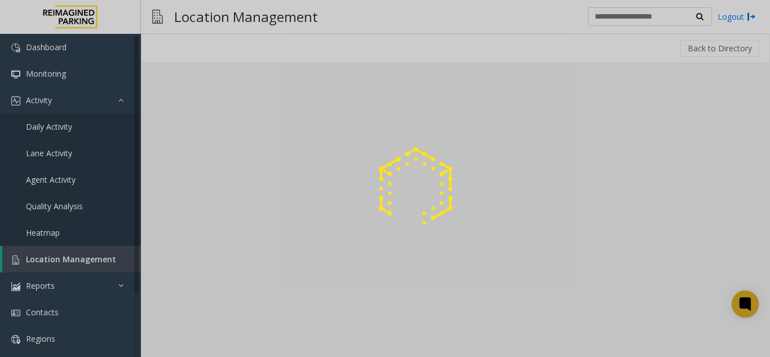
click at [221, 351] on div at bounding box center [385, 178] width 770 height 357
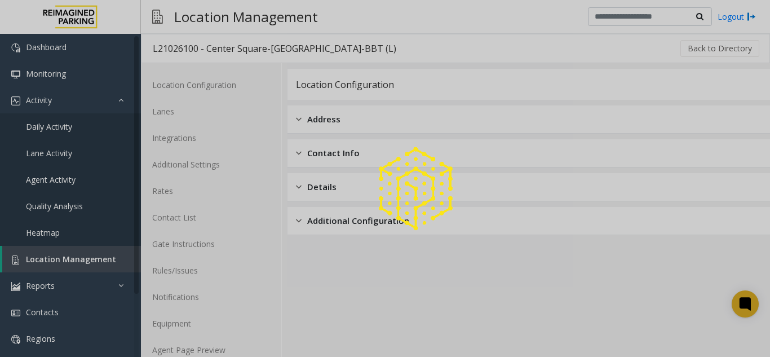
click at [221, 351] on div at bounding box center [385, 178] width 770 height 357
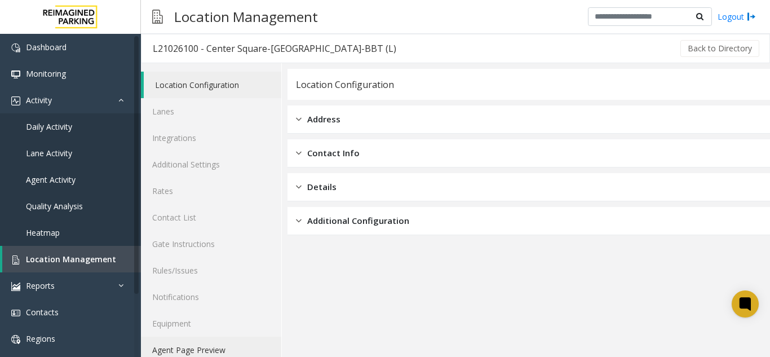
click at [221, 351] on link "Agent Page Preview" at bounding box center [211, 349] width 140 height 26
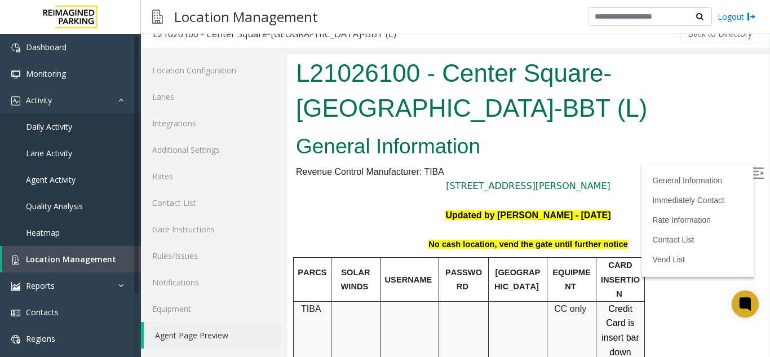
click at [752, 172] on img at bounding box center [757, 172] width 11 height 11
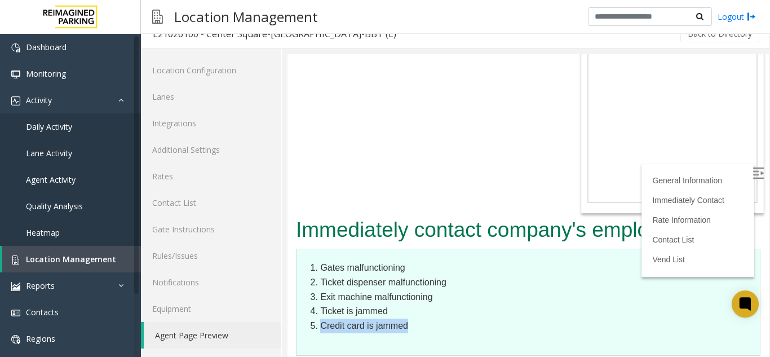
drag, startPoint x: 444, startPoint y: 223, endPoint x: 321, endPoint y: 232, distance: 123.7
click at [321, 248] on dl "Gates malfunctioning Ticket dispenser malfunctioning Exit machine malfunctionin…" at bounding box center [528, 301] width 464 height 107
click at [353, 275] on li "Ticket dispenser malfunctioning" at bounding box center [534, 282] width 428 height 15
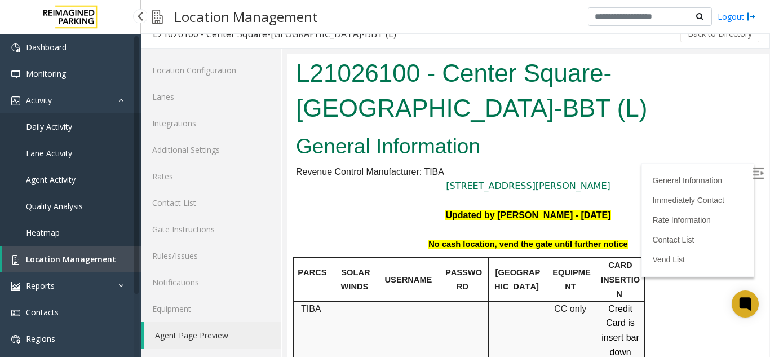
click at [98, 260] on span "Location Management" at bounding box center [71, 259] width 90 height 11
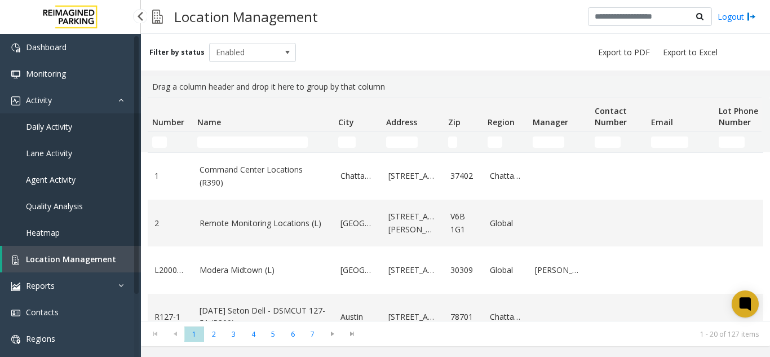
click at [96, 130] on link "Daily Activity" at bounding box center [70, 126] width 141 height 26
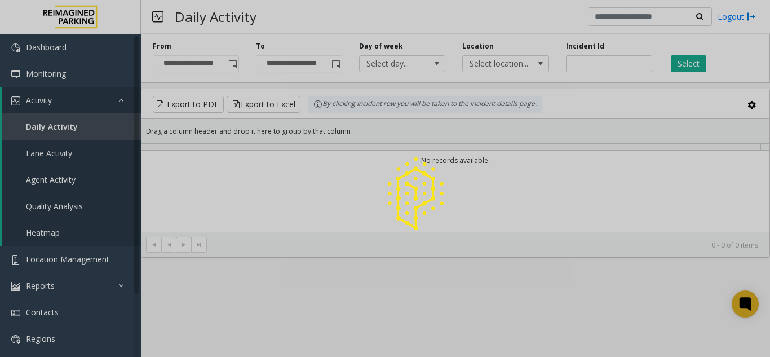
click at [234, 62] on div at bounding box center [385, 178] width 770 height 357
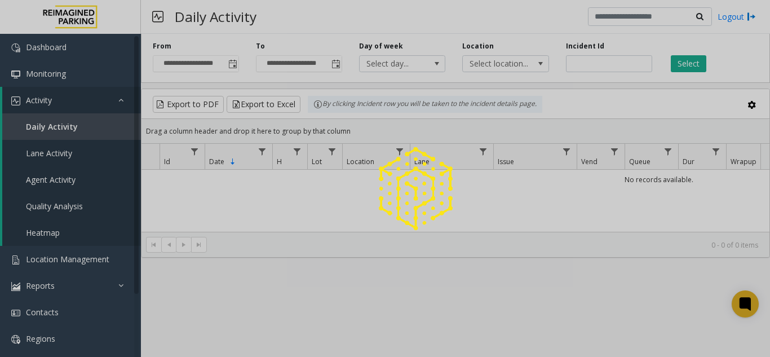
click at [234, 62] on div at bounding box center [385, 178] width 770 height 357
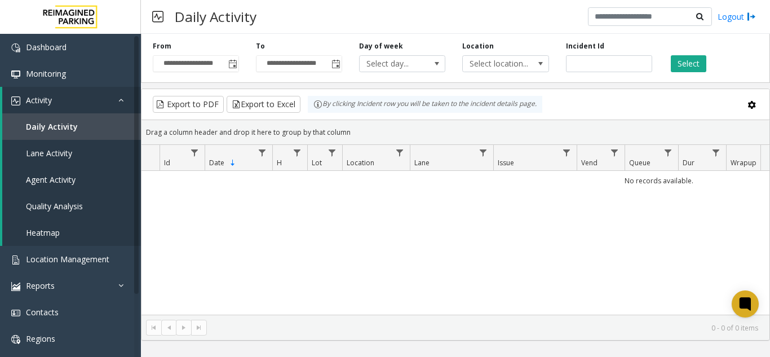
click at [234, 62] on span "Toggle popup" at bounding box center [232, 64] width 9 height 9
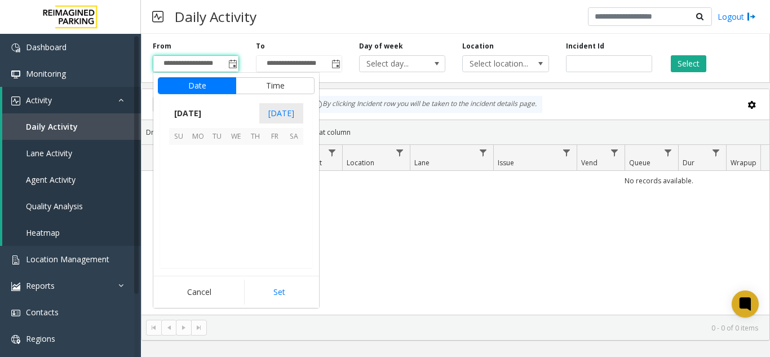
scroll to position [202230, 0]
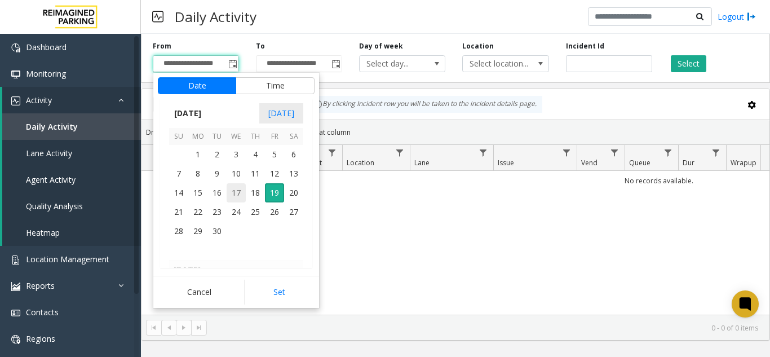
click at [239, 190] on span "17" at bounding box center [236, 192] width 19 height 19
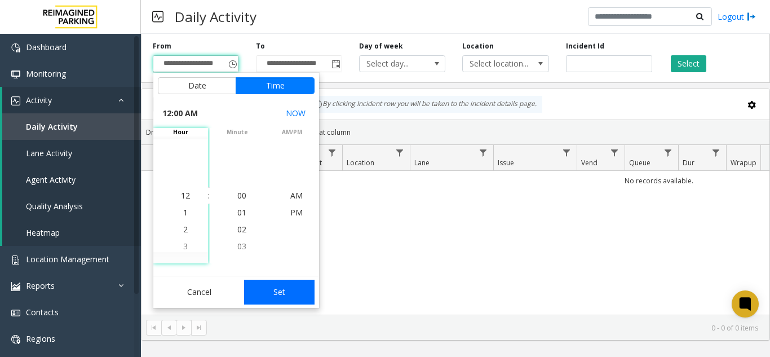
click at [272, 286] on button "Set" at bounding box center [279, 291] width 71 height 25
type input "**********"
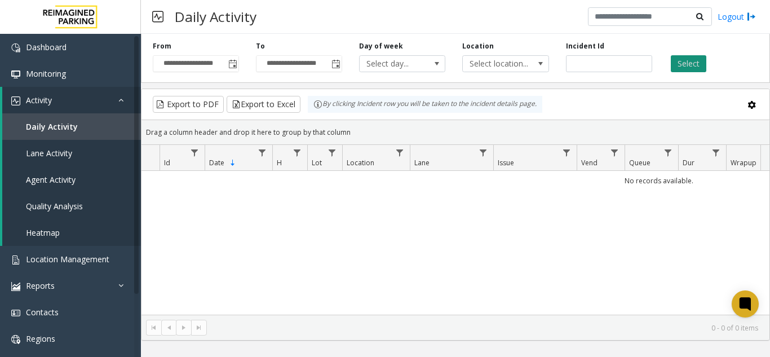
click at [701, 59] on button "Select" at bounding box center [688, 63] width 35 height 17
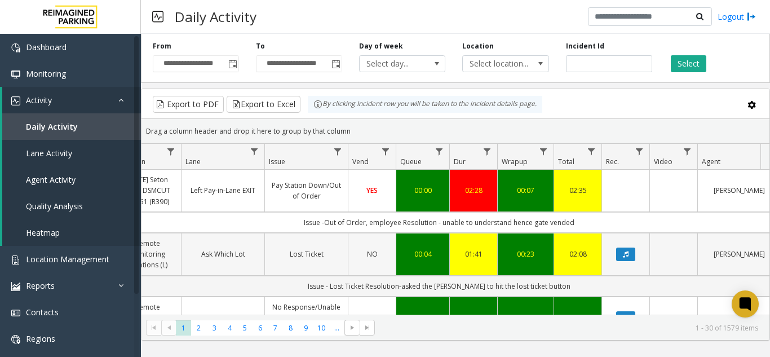
scroll to position [56, 229]
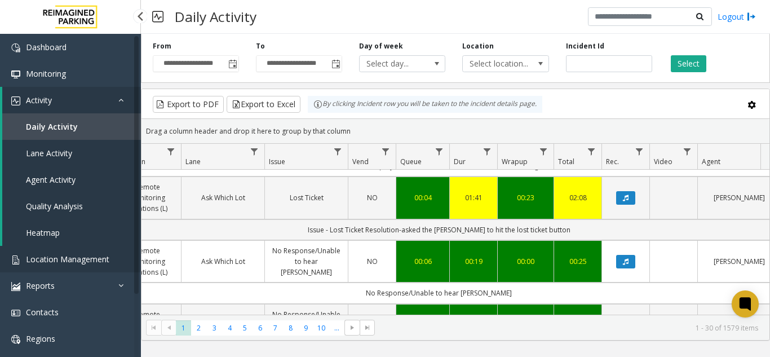
click at [87, 255] on span "Location Management" at bounding box center [67, 259] width 83 height 11
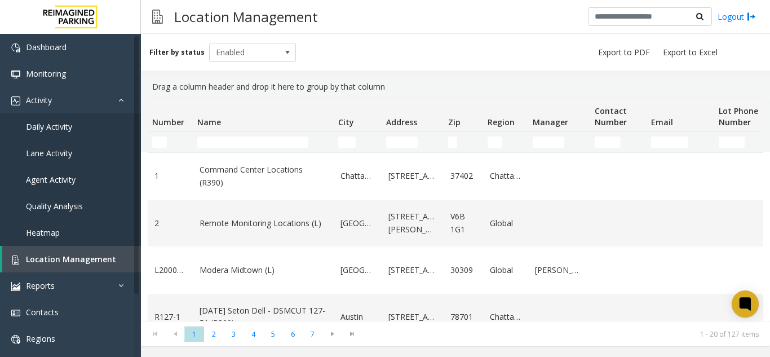
click at [234, 134] on td "Name Filter" at bounding box center [263, 142] width 141 height 20
click at [233, 137] on input "Name Filter" at bounding box center [252, 141] width 110 height 11
click at [233, 145] on input "Name Filter" at bounding box center [252, 141] width 110 height 11
click at [225, 136] on input "Name Filter" at bounding box center [252, 141] width 110 height 11
click at [246, 146] on input "Name Filter" at bounding box center [252, 141] width 110 height 11
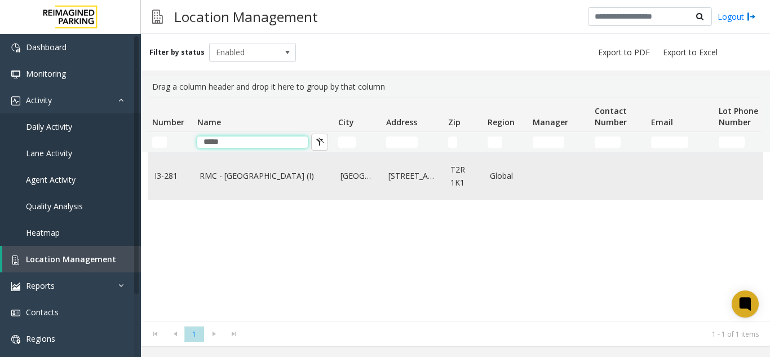
type input "*****"
click at [236, 171] on link "RMC - [GEOGRAPHIC_DATA] (I)" at bounding box center [262, 176] width 127 height 12
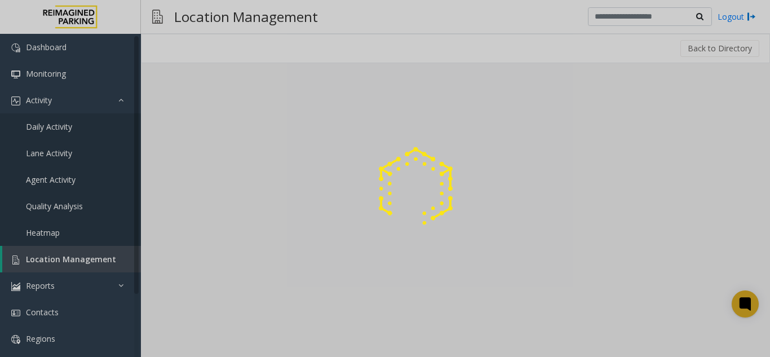
click at [232, 347] on div at bounding box center [385, 178] width 770 height 357
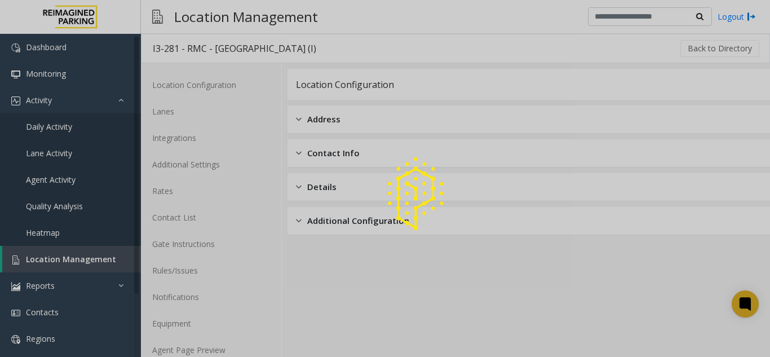
click at [232, 347] on div at bounding box center [385, 178] width 770 height 357
click at [232, 347] on link "Agent Page Preview" at bounding box center [211, 349] width 140 height 26
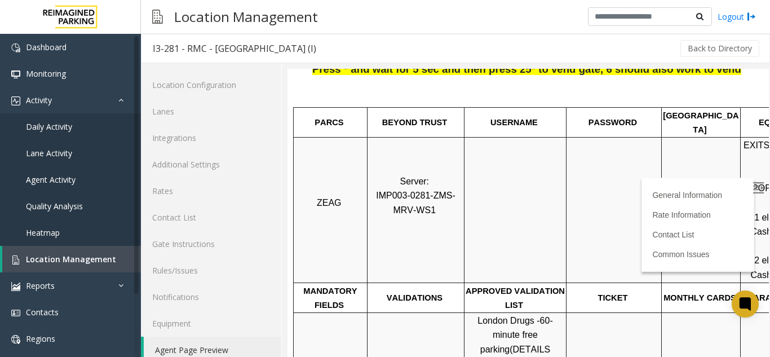
click at [751, 181] on label at bounding box center [759, 189] width 17 height 17
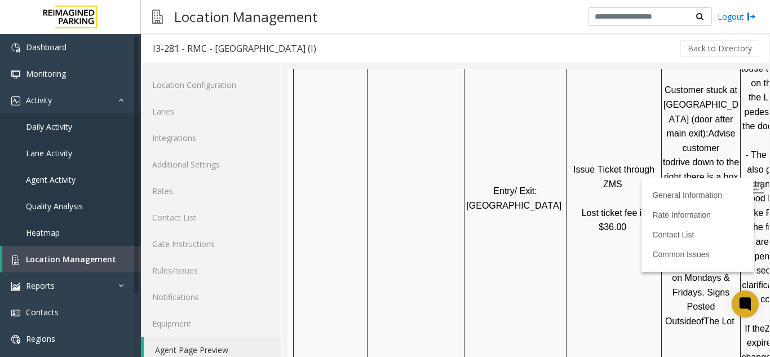
scroll to position [676, 0]
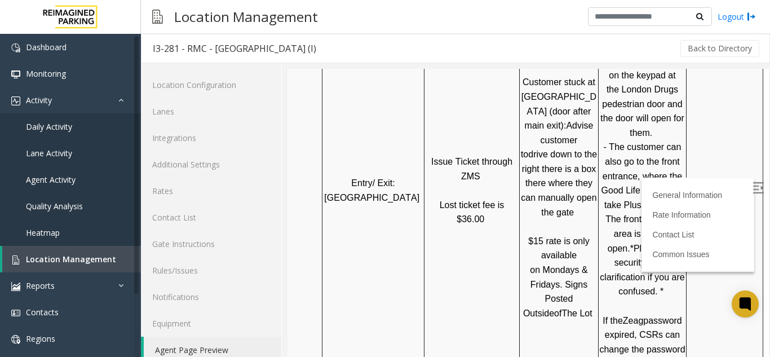
drag, startPoint x: 566, startPoint y: 237, endPoint x: 557, endPoint y: 237, distance: 9.6
click at [496, 238] on td "Issue Ticket through ZMS Lost ticket fee is $36.00" at bounding box center [471, 190] width 95 height 477
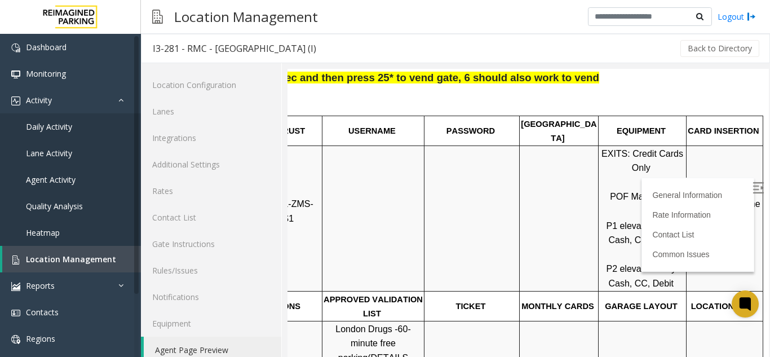
scroll to position [169, 159]
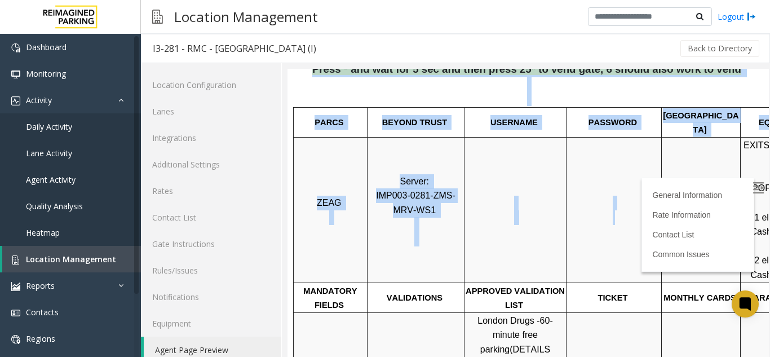
drag, startPoint x: 466, startPoint y: 239, endPoint x: 221, endPoint y: 214, distance: 245.9
click at [287, 202] on html "I3-281 - RMC - [GEOGRAPHIC_DATA] (I) General Information Revenue Control Manufa…" at bounding box center [527, 51] width 481 height 303
click at [637, 225] on td at bounding box center [613, 209] width 95 height 145
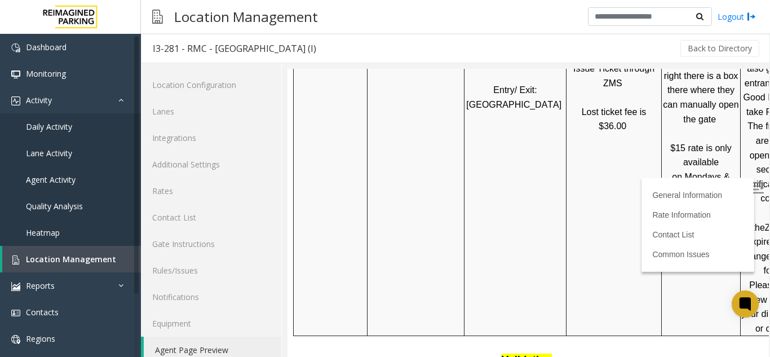
scroll to position [789, 0]
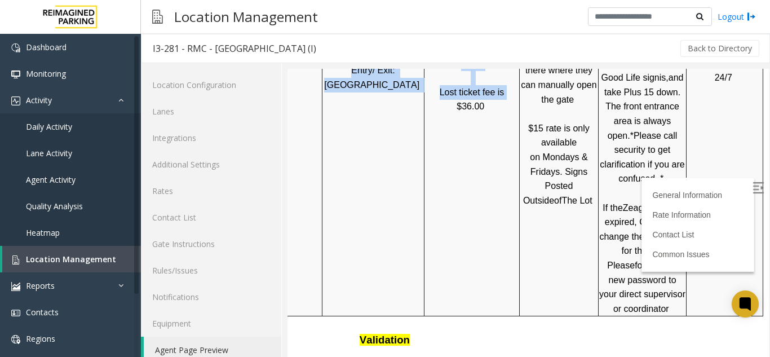
drag, startPoint x: 631, startPoint y: 210, endPoint x: 760, endPoint y: 208, distance: 129.6
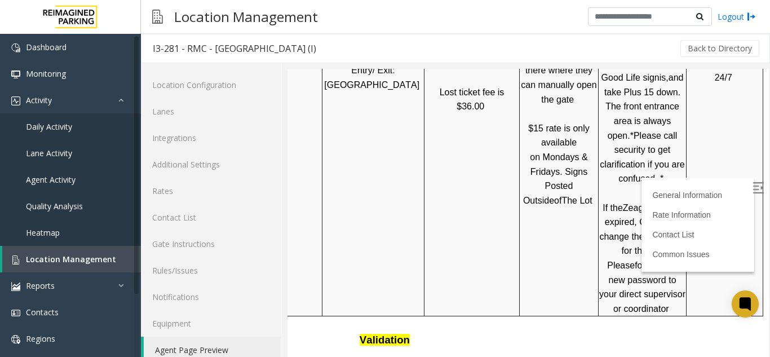
click at [549, 206] on p "15 Minute Grace Period Customer stuck at [GEOGRAPHIC_DATA] (door after main exi…" at bounding box center [558, 77] width 77 height 317
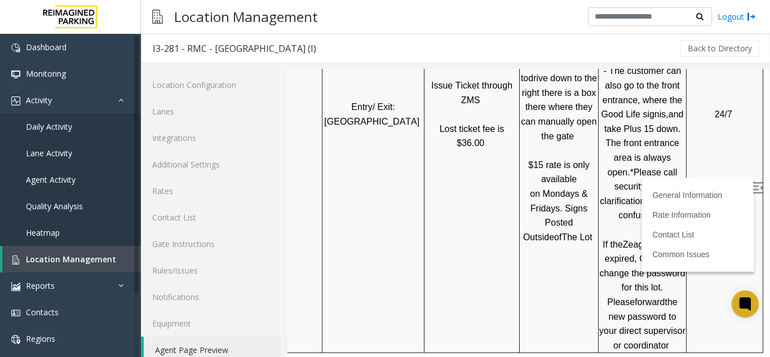
scroll to position [733, 159]
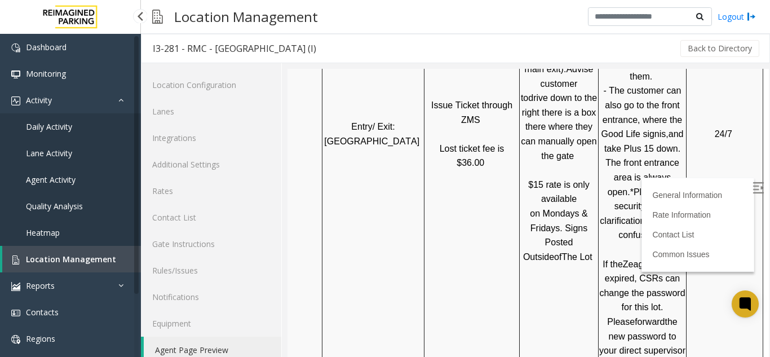
click at [115, 256] on link "Location Management" at bounding box center [71, 259] width 139 height 26
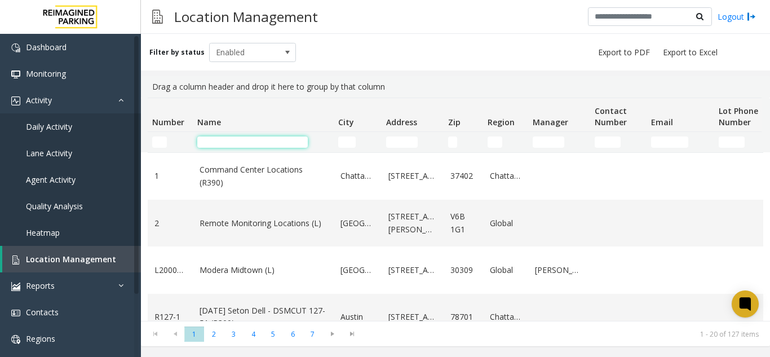
click at [205, 137] on input "Name Filter" at bounding box center [252, 141] width 110 height 11
click at [209, 143] on input "Name Filter" at bounding box center [252, 141] width 110 height 11
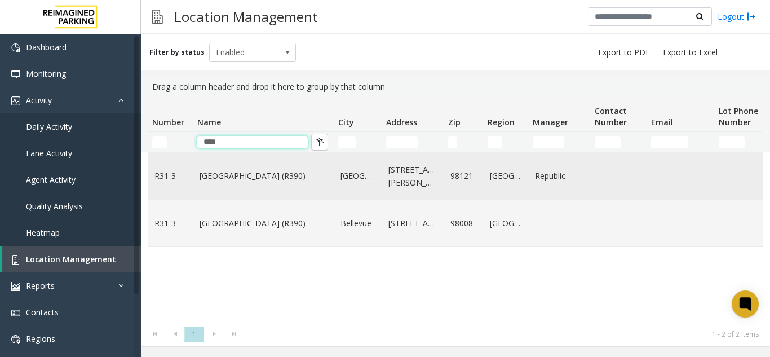
type input "****"
click at [218, 160] on td "[GEOGRAPHIC_DATA] (R390)" at bounding box center [263, 176] width 141 height 47
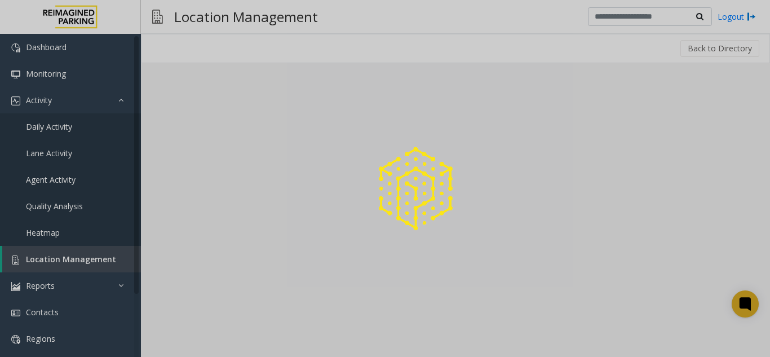
click at [220, 174] on div at bounding box center [385, 178] width 770 height 357
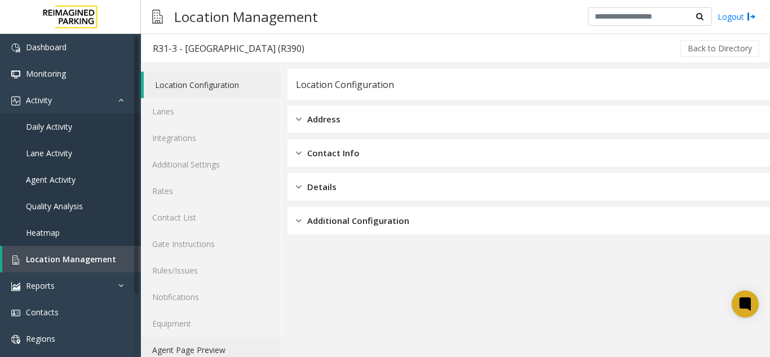
click at [199, 352] on link "Agent Page Preview" at bounding box center [211, 349] width 140 height 26
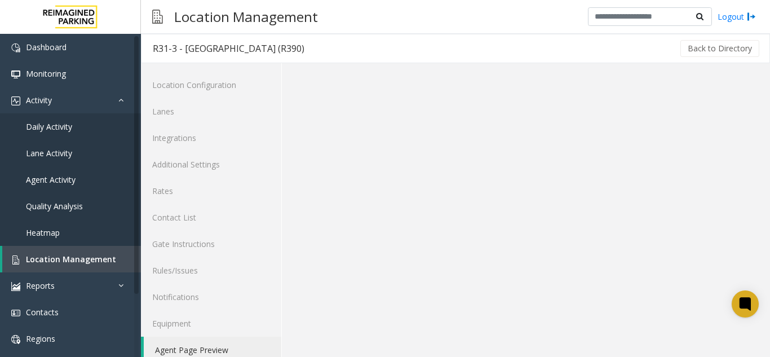
click at [199, 352] on link "Agent Page Preview" at bounding box center [212, 349] width 137 height 26
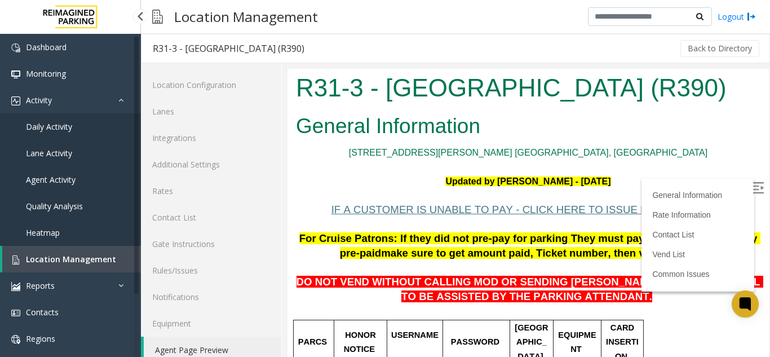
click at [61, 257] on span "Location Management" at bounding box center [71, 259] width 90 height 11
